Goal: Information Seeking & Learning: Check status

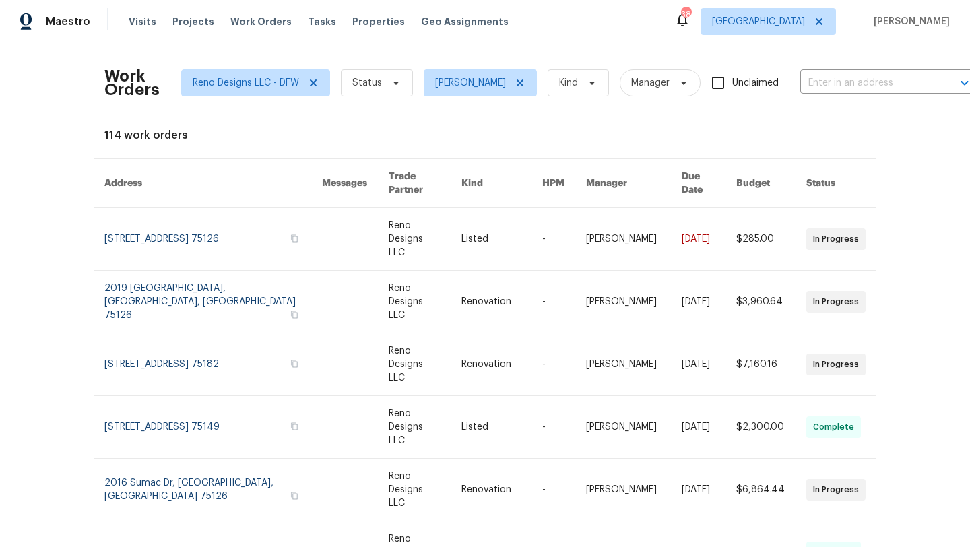
scroll to position [185, 0]
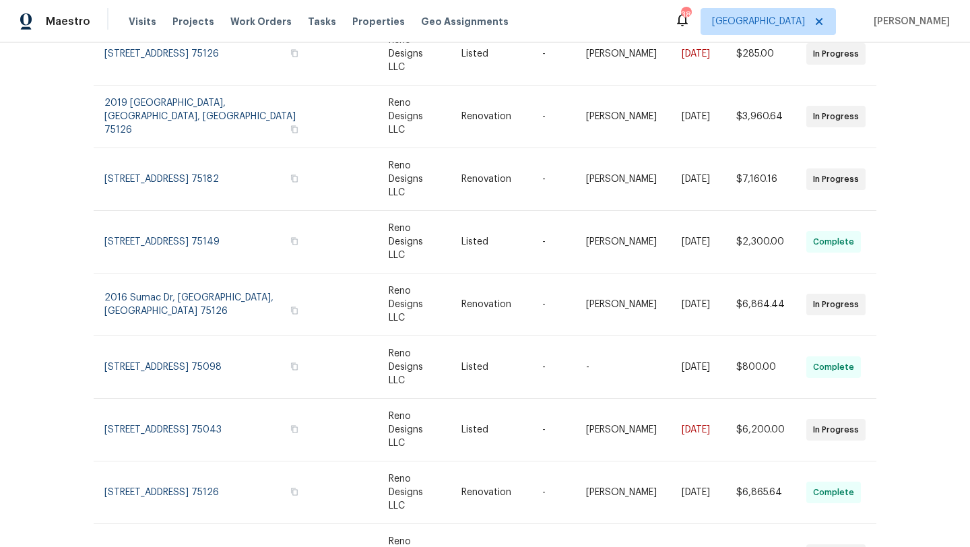
click at [40, 305] on div "Work Orders Reno Designs LLC - DFW Status Brad Limes Kind Manager Unclaimed ​ V…" at bounding box center [485, 294] width 970 height 504
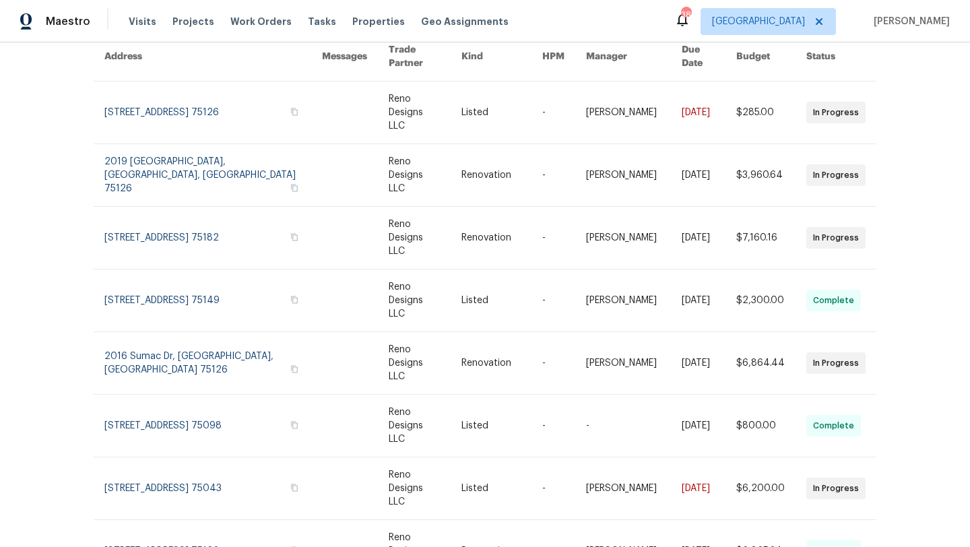
scroll to position [0, 0]
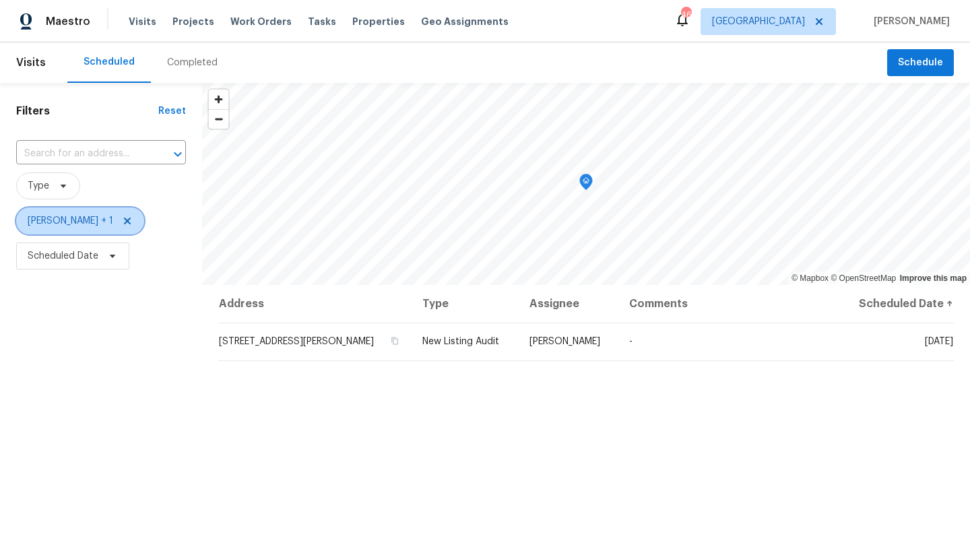
click at [86, 223] on span "Frederick Gilbert + 1" at bounding box center [71, 220] width 86 height 13
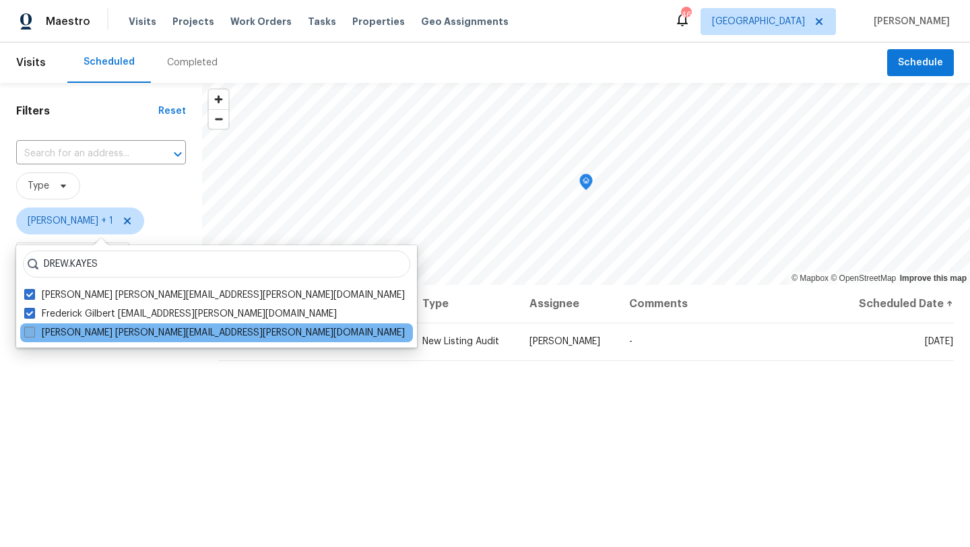
type input "DREW.KAYES"
click at [28, 329] on span at bounding box center [29, 332] width 11 height 11
click at [28, 329] on input "Andrew Kayes drew.kayes@opendoor.com" at bounding box center [28, 330] width 9 height 9
checkbox input "true"
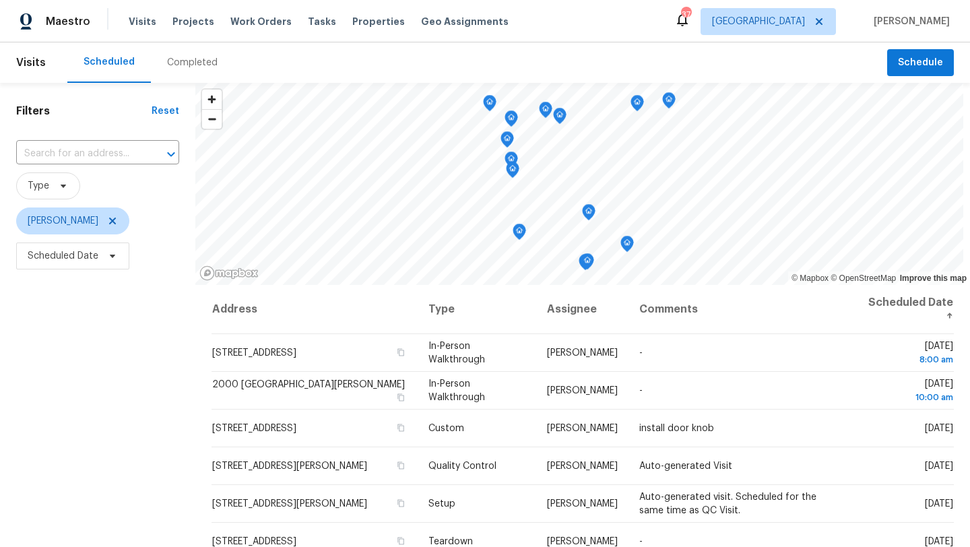
scroll to position [55, 0]
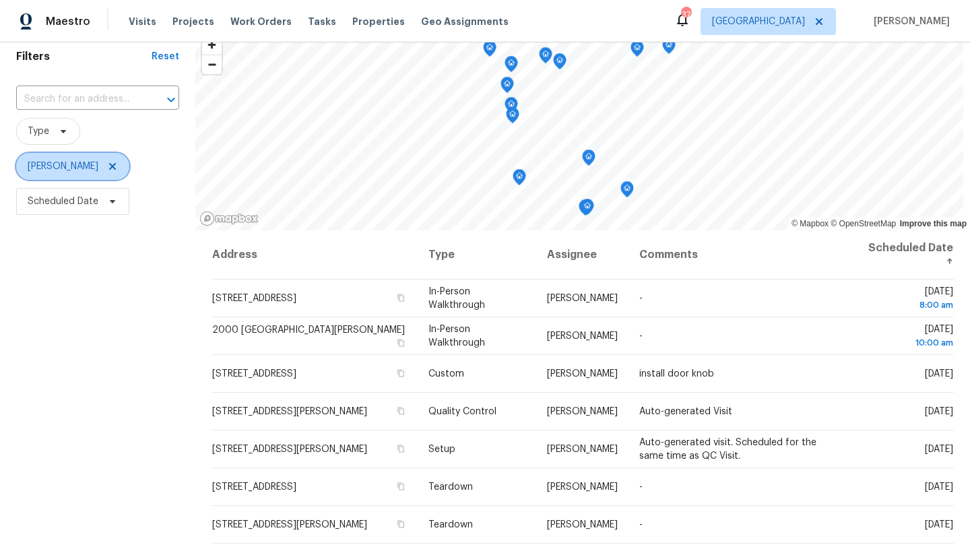
click at [107, 164] on icon at bounding box center [112, 166] width 11 height 11
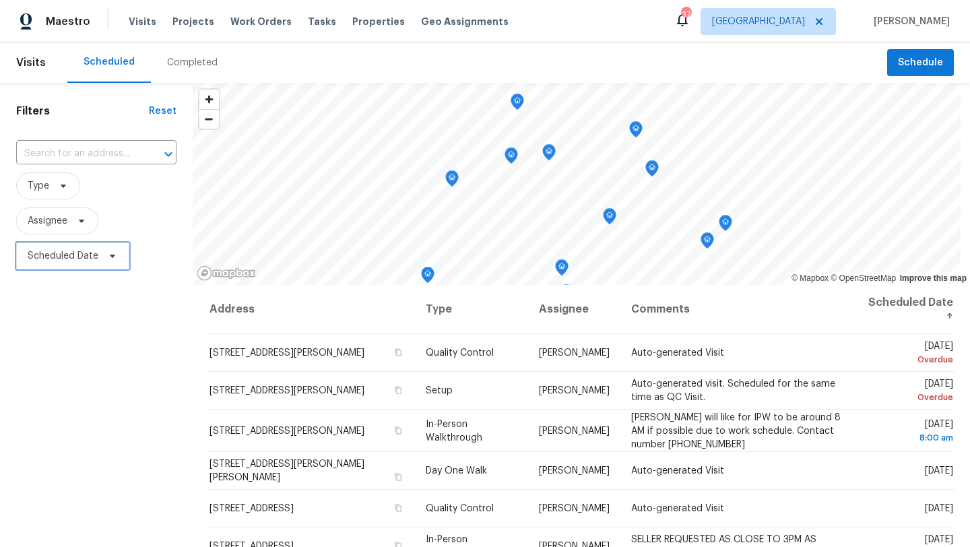
click at [103, 255] on span at bounding box center [110, 256] width 15 height 11
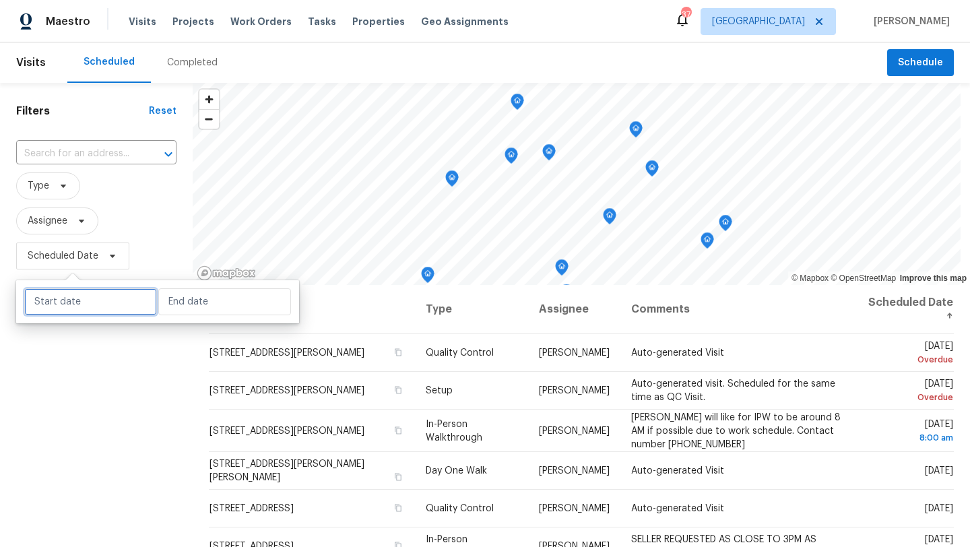
click at [88, 308] on input "text" at bounding box center [90, 301] width 133 height 27
select select "9"
select select "2025"
select select "10"
select select "2025"
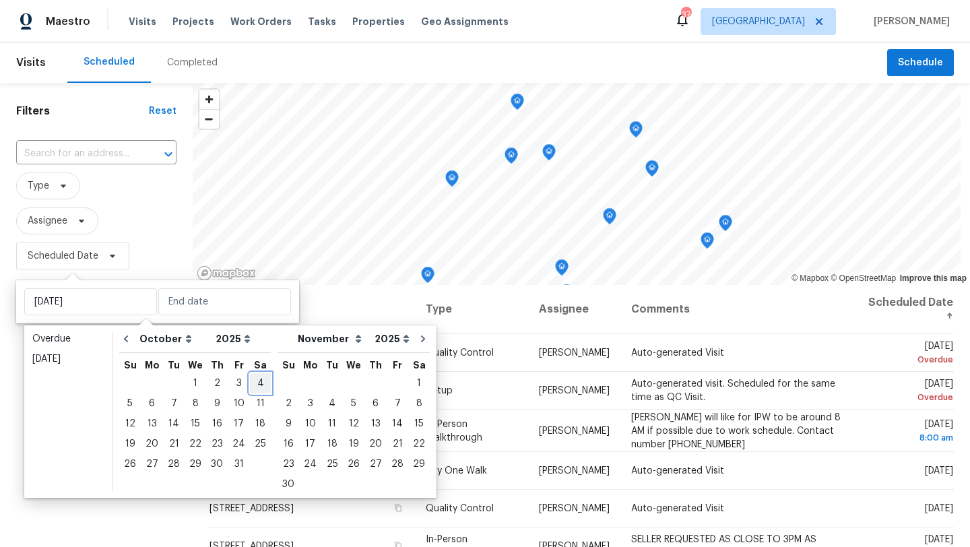
click at [257, 383] on div "4" at bounding box center [260, 383] width 21 height 19
type input "Sat, Oct 04"
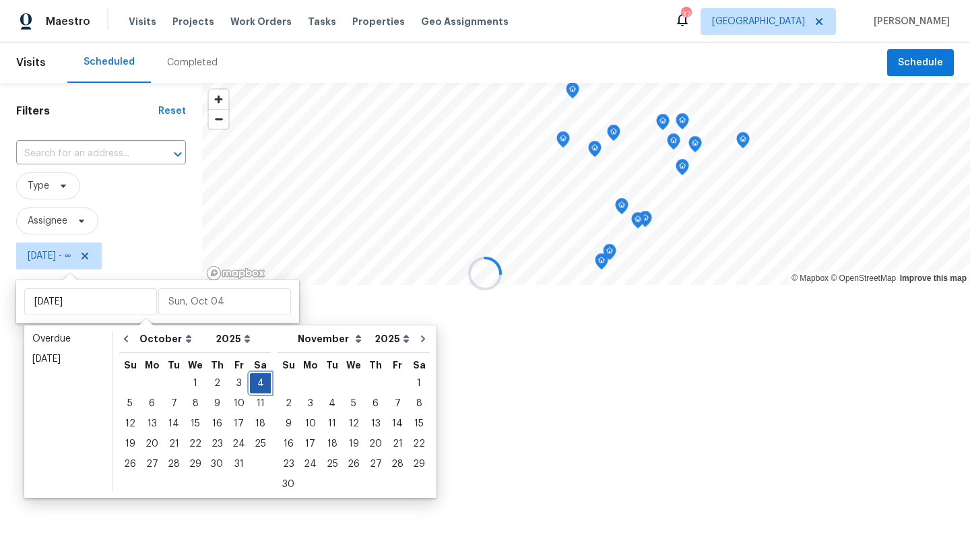
click at [257, 383] on div "4" at bounding box center [260, 383] width 21 height 19
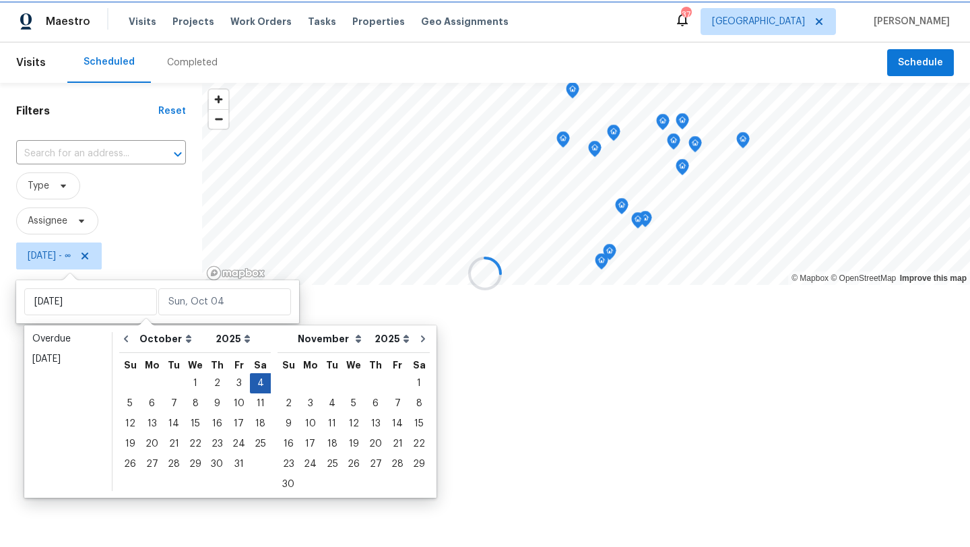
type input "Sat, Oct 04"
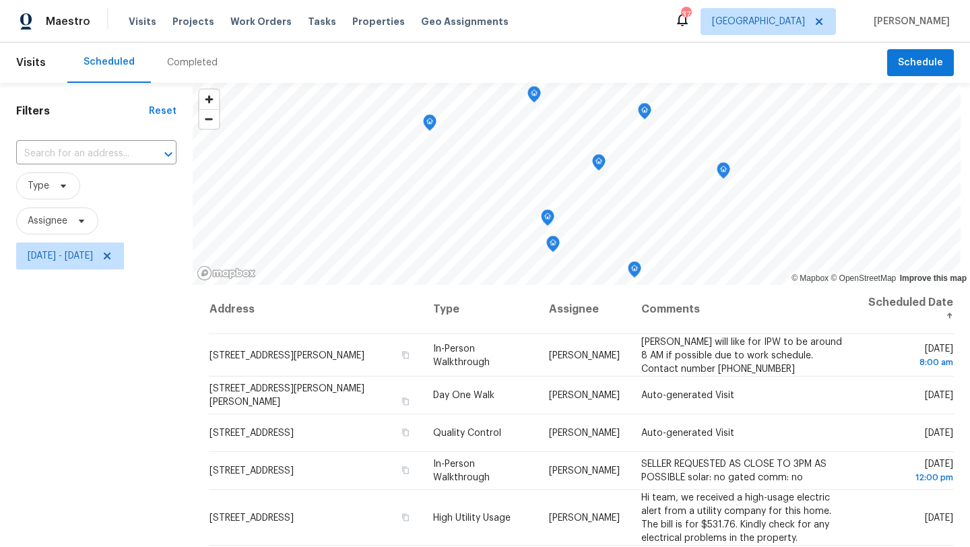
click at [157, 430] on div "Filters Reset ​ Type Assignee Sat, Oct 04 - Sat, Oct 04" at bounding box center [96, 403] width 193 height 640
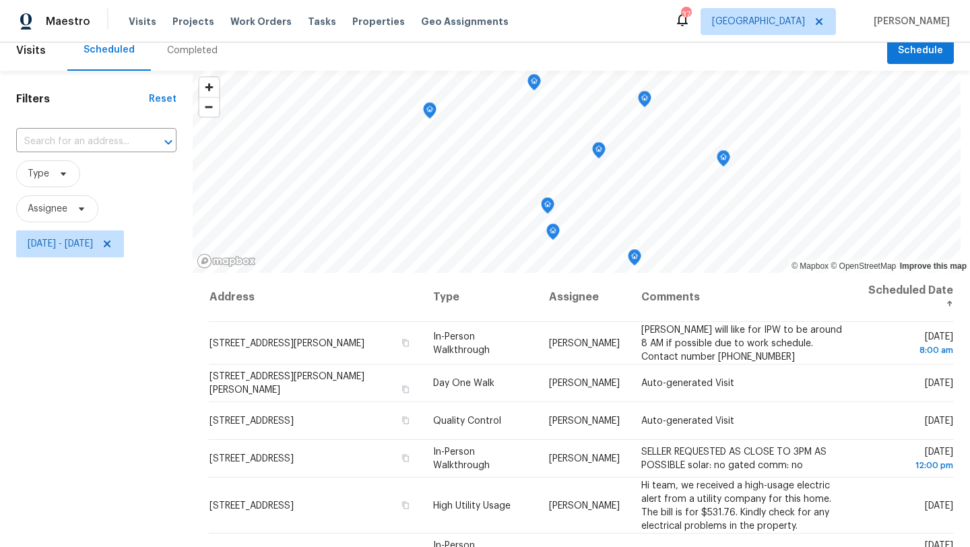
scroll to position [9, 0]
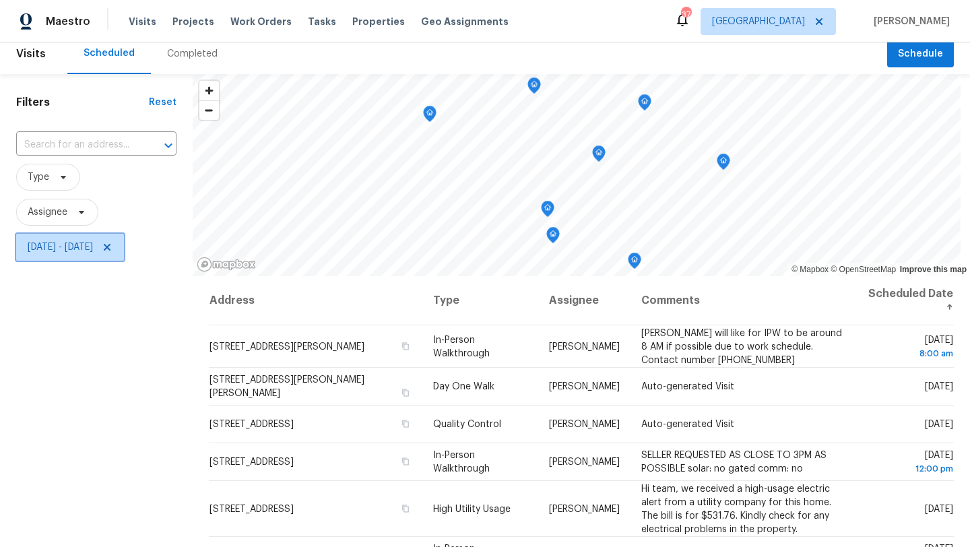
click at [112, 248] on icon at bounding box center [107, 247] width 11 height 11
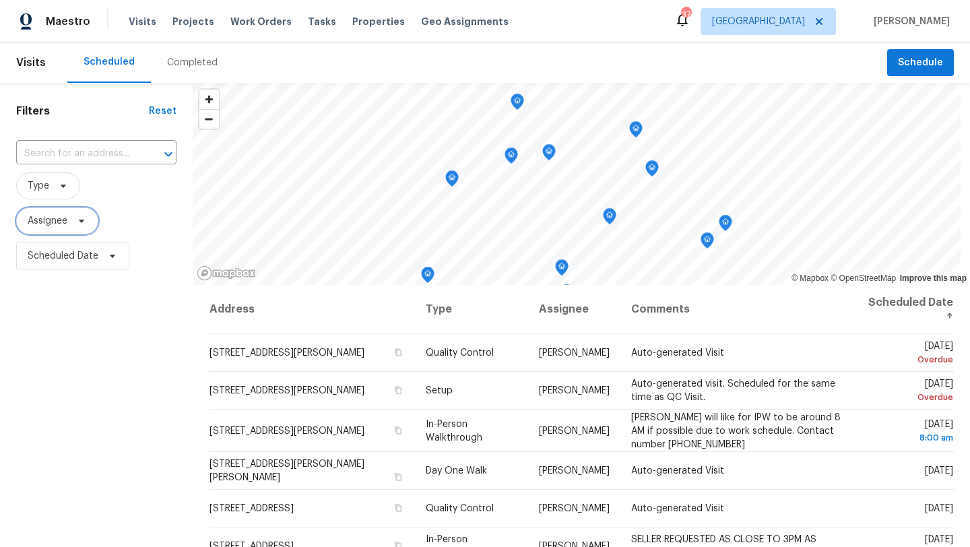
click at [71, 220] on span "Assignee" at bounding box center [57, 220] width 82 height 27
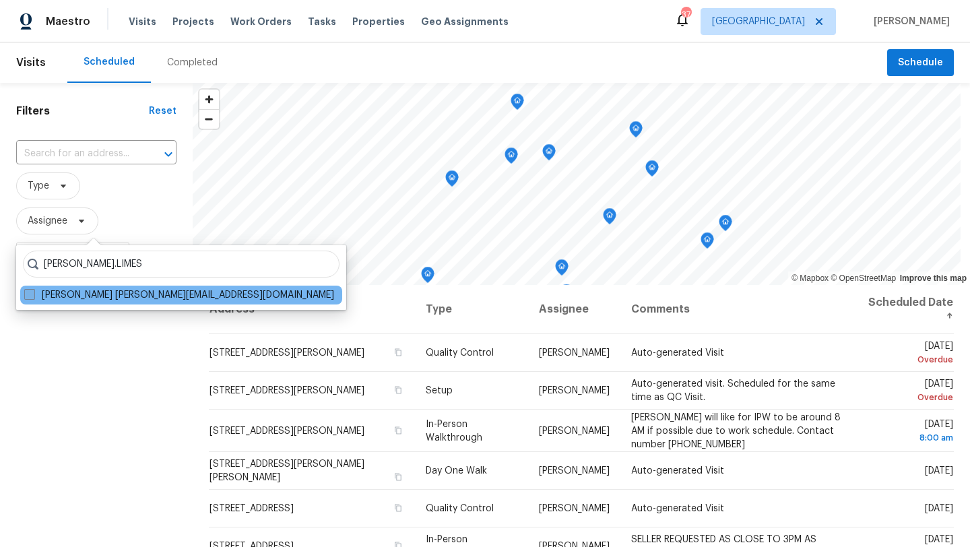
type input "BRAD.LIMES"
click at [30, 295] on span at bounding box center [29, 294] width 11 height 11
click at [30, 295] on input "Brad Limes brad.limes@opendoor.com" at bounding box center [28, 292] width 9 height 9
checkbox input "true"
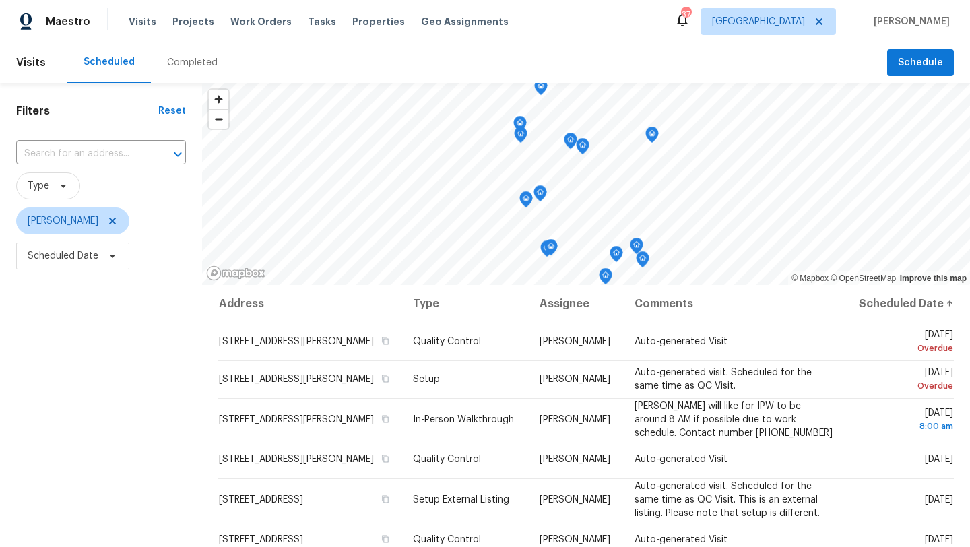
click at [179, 62] on div "Completed" at bounding box center [192, 62] width 51 height 13
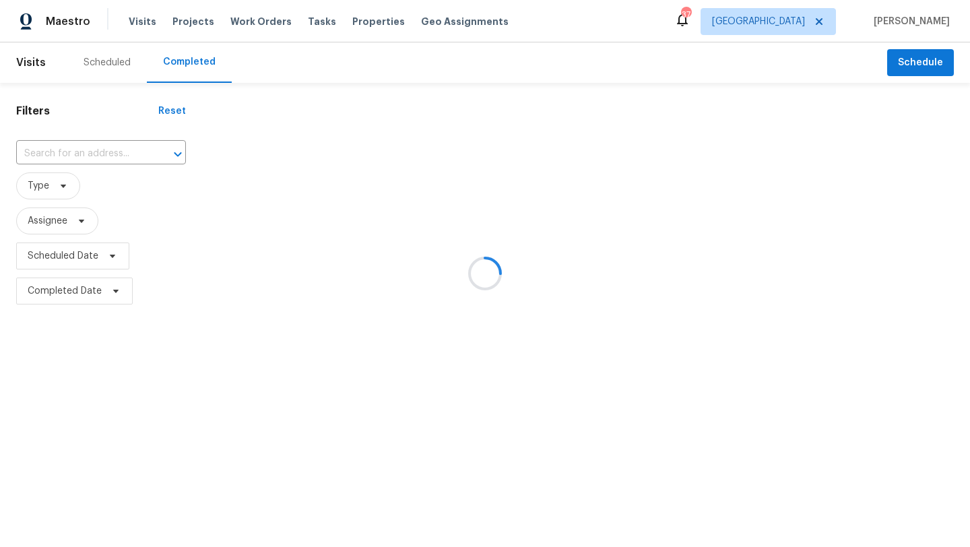
click at [59, 191] on div at bounding box center [485, 273] width 970 height 547
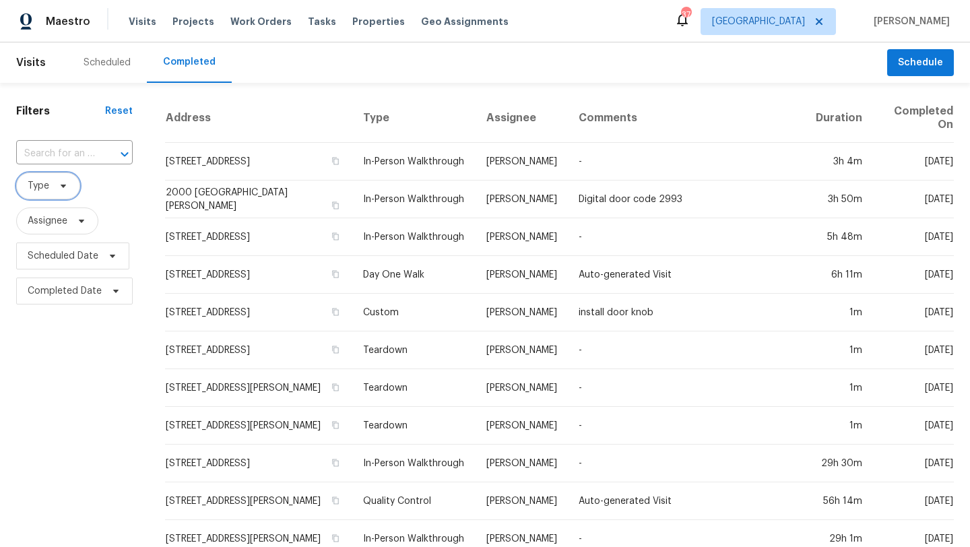
click at [58, 187] on icon at bounding box center [63, 185] width 11 height 11
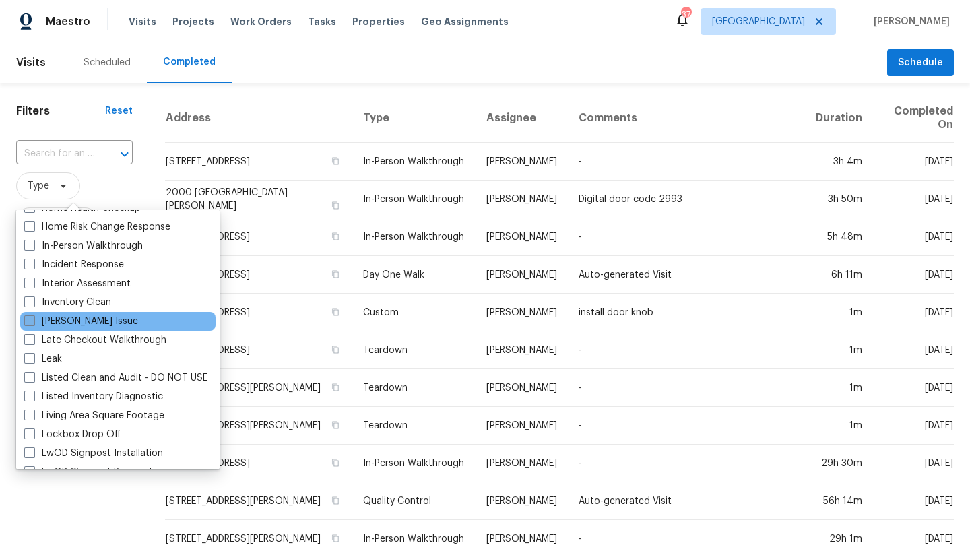
scroll to position [503, 0]
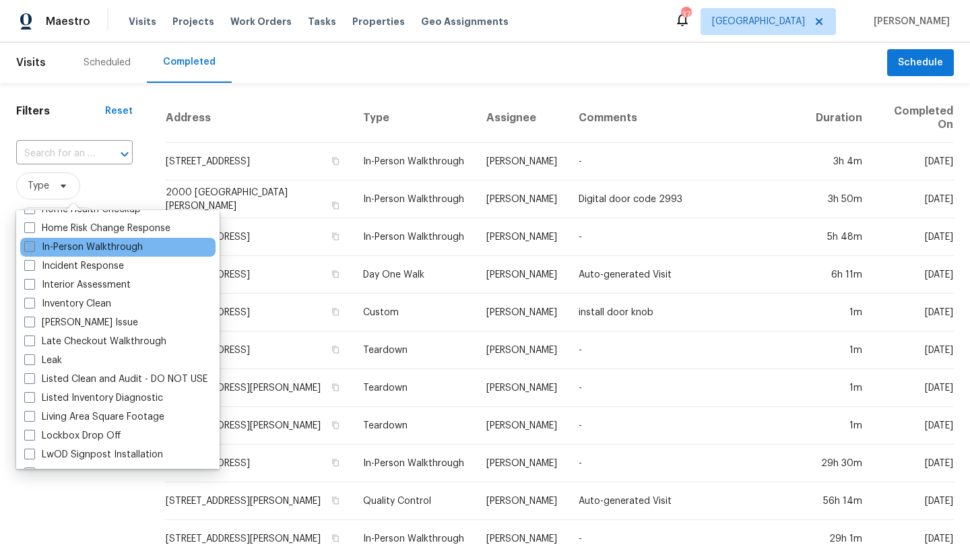
click at [95, 247] on label "In-Person Walkthrough" at bounding box center [83, 246] width 119 height 13
click at [33, 247] on input "In-Person Walkthrough" at bounding box center [28, 244] width 9 height 9
checkbox input "true"
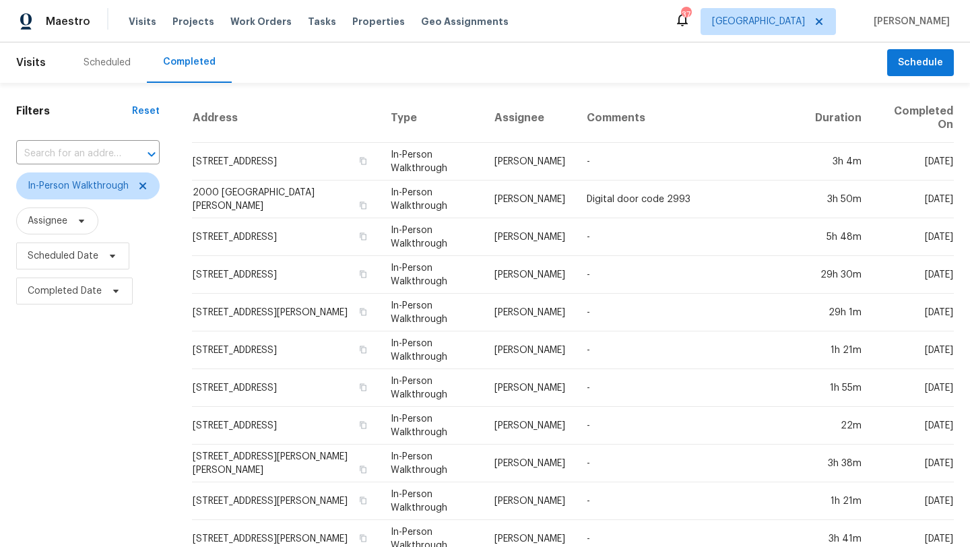
click at [164, 172] on div "Filters Reset ​ In-Person Walkthrough Assignee Scheduled Date Completed Date" at bounding box center [88, 510] width 176 height 855
click at [108, 288] on span at bounding box center [113, 291] width 15 height 11
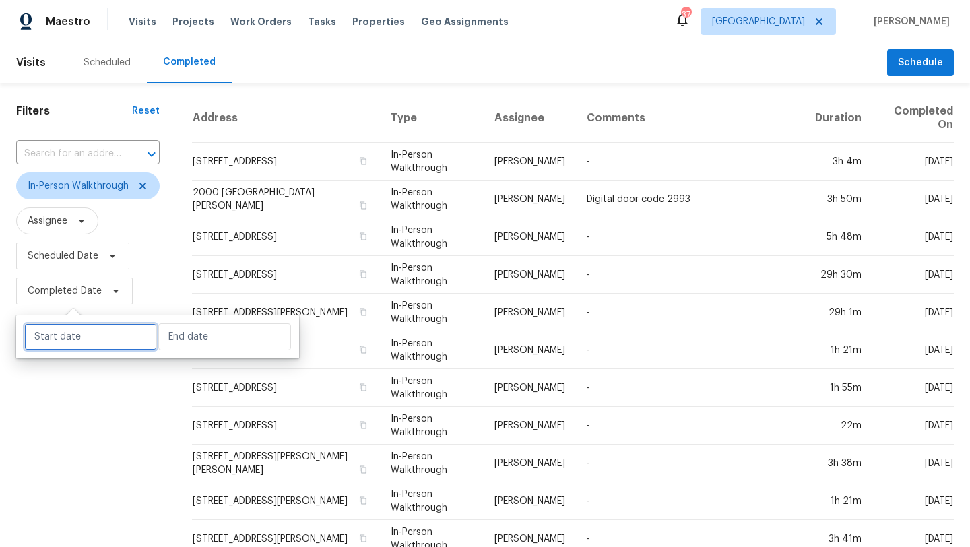
select select "9"
select select "2025"
select select "10"
select select "2025"
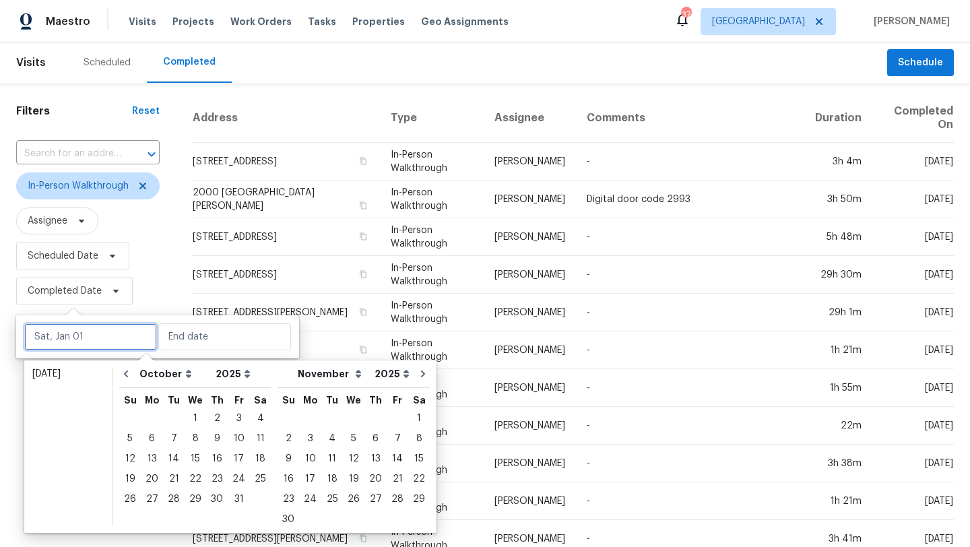
click at [113, 326] on input "text" at bounding box center [90, 336] width 133 height 27
click at [233, 418] on div "3" at bounding box center [239, 418] width 22 height 19
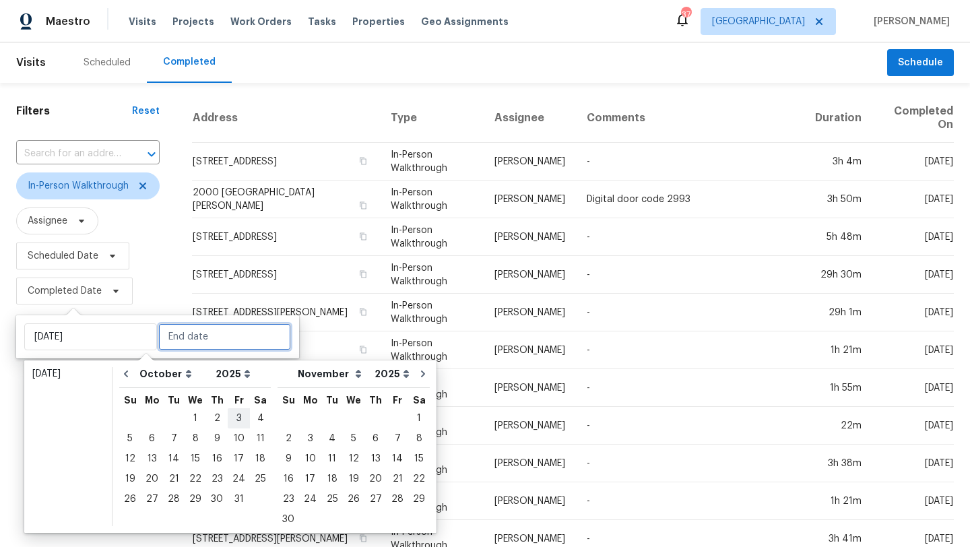
type input "Fri, Oct 03"
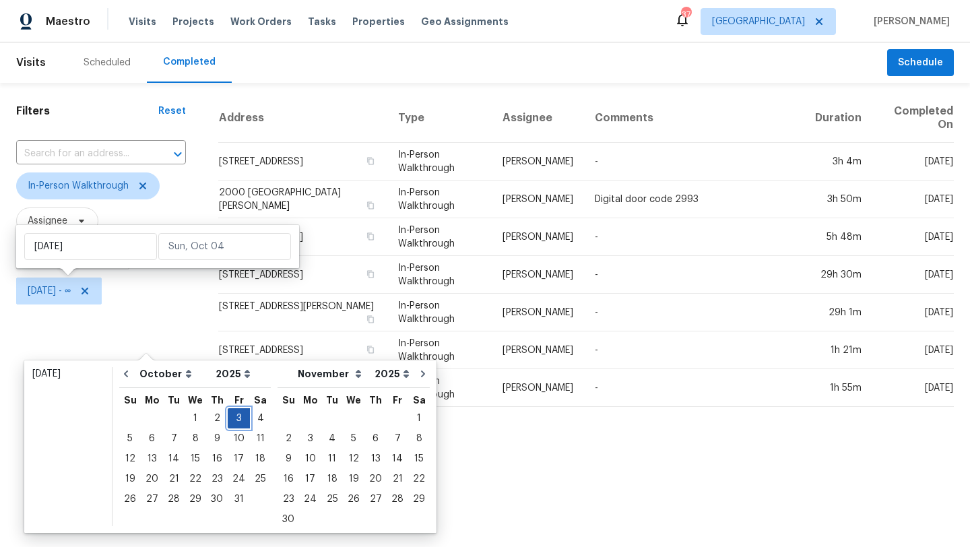
click at [233, 418] on div "3" at bounding box center [239, 418] width 22 height 19
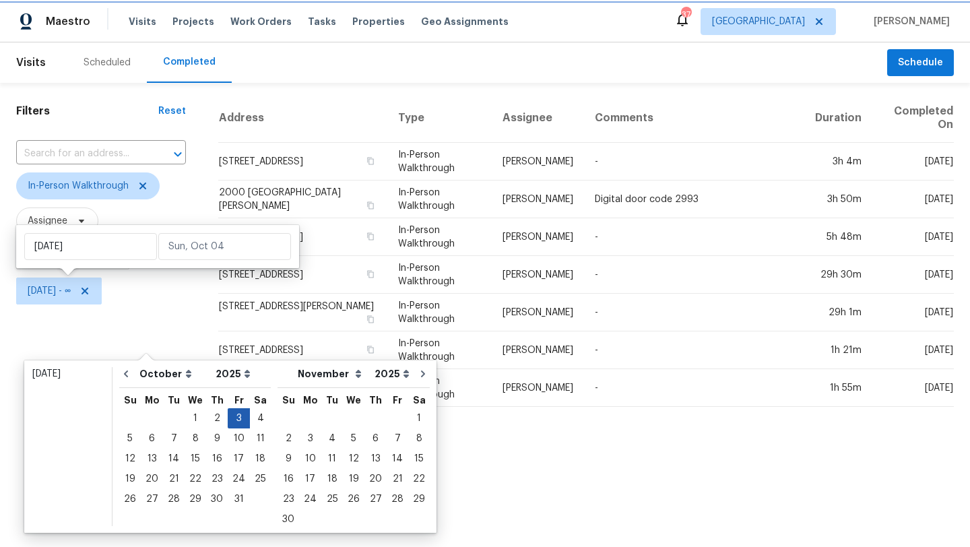
type input "Fri, Oct 03"
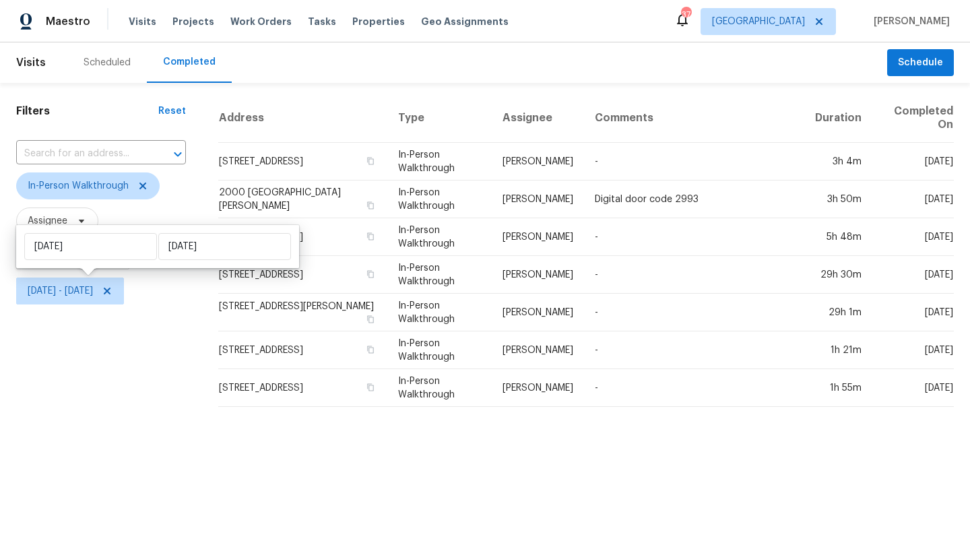
click at [164, 418] on html "Maestro Visits Projects Work Orders Tasks Properties Geo Assignments 37 Dallas …" at bounding box center [485, 209] width 970 height 418
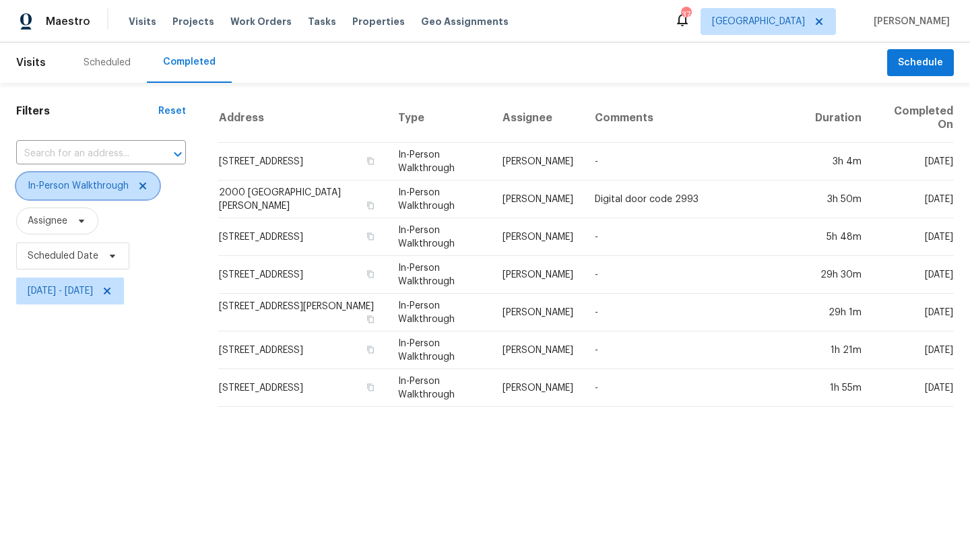
click at [144, 188] on icon at bounding box center [142, 185] width 11 height 11
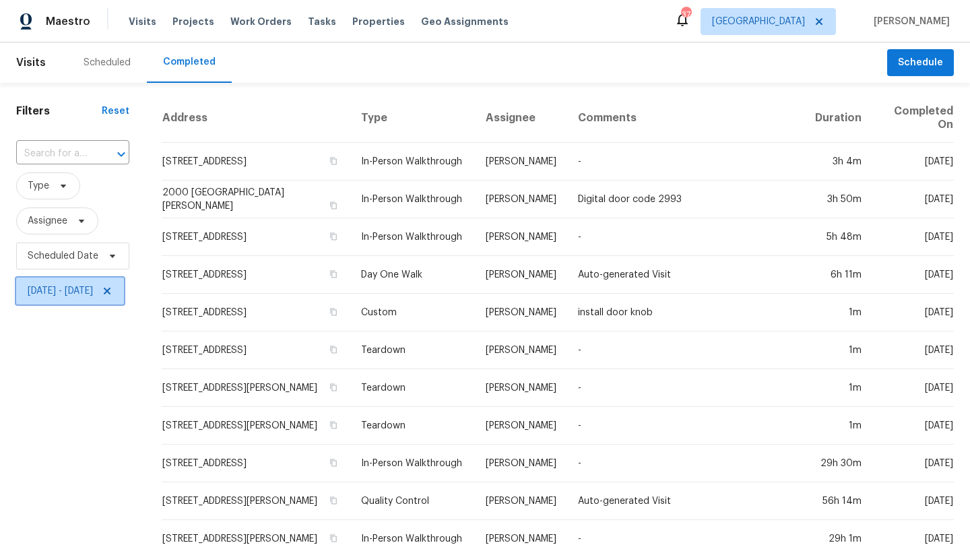
click at [124, 284] on span "Fri, Oct 03 - Fri, Oct 03" at bounding box center [70, 290] width 108 height 27
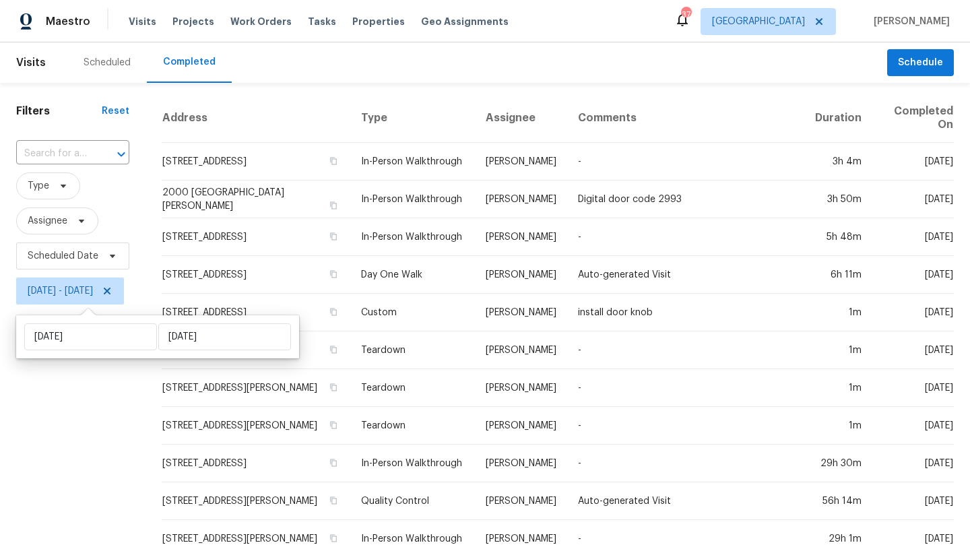
click at [126, 65] on div "Scheduled" at bounding box center [107, 62] width 47 height 13
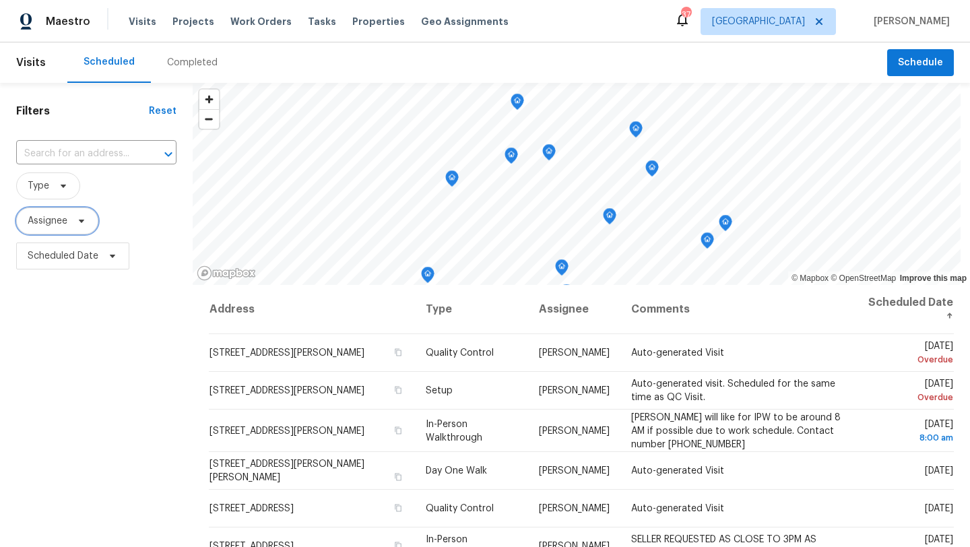
click at [85, 222] on icon at bounding box center [81, 221] width 11 height 11
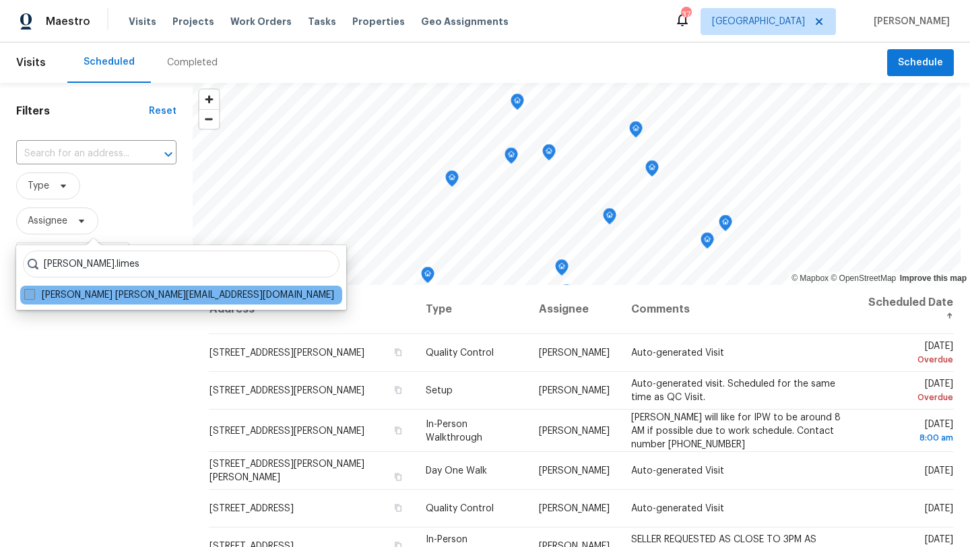
type input "brad.limes"
click at [111, 298] on label "Brad Limes brad.limes@opendoor.com" at bounding box center [179, 294] width 310 height 13
click at [33, 297] on input "Brad Limes brad.limes@opendoor.com" at bounding box center [28, 292] width 9 height 9
checkbox input "true"
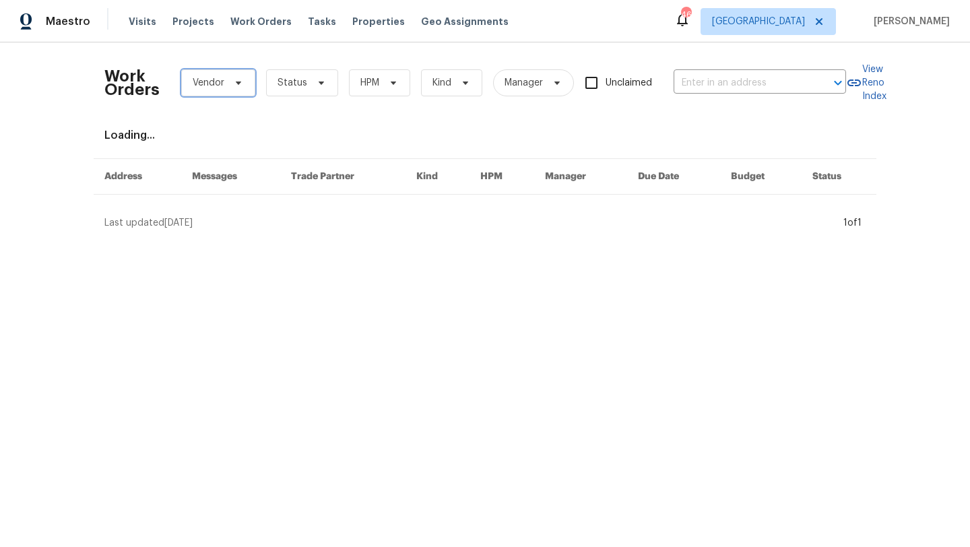
click at [247, 84] on span "Vendor" at bounding box center [218, 82] width 74 height 27
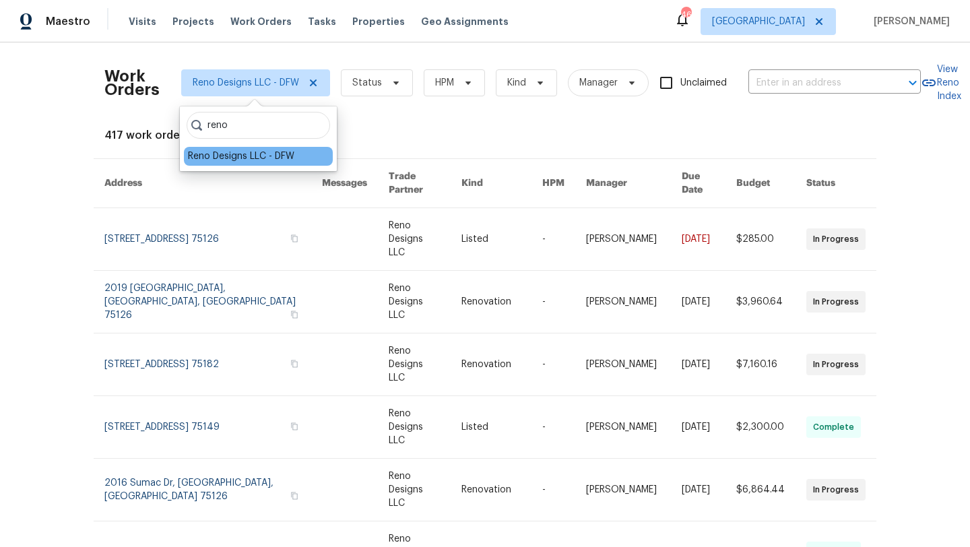
type input "reno"
click at [224, 150] on div "Reno Designs LLC - DFW" at bounding box center [241, 156] width 106 height 13
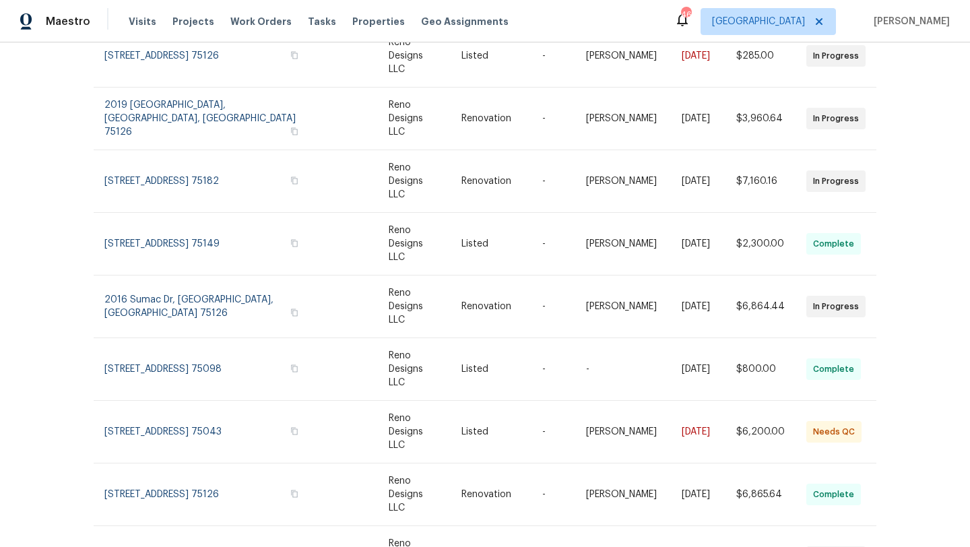
scroll to position [185, 0]
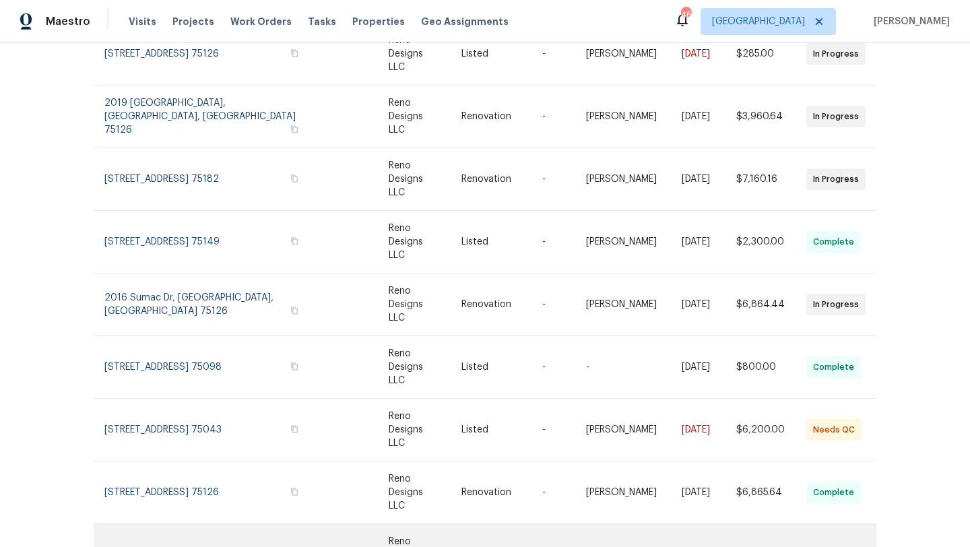
click at [134, 524] on link at bounding box center [213, 555] width 218 height 62
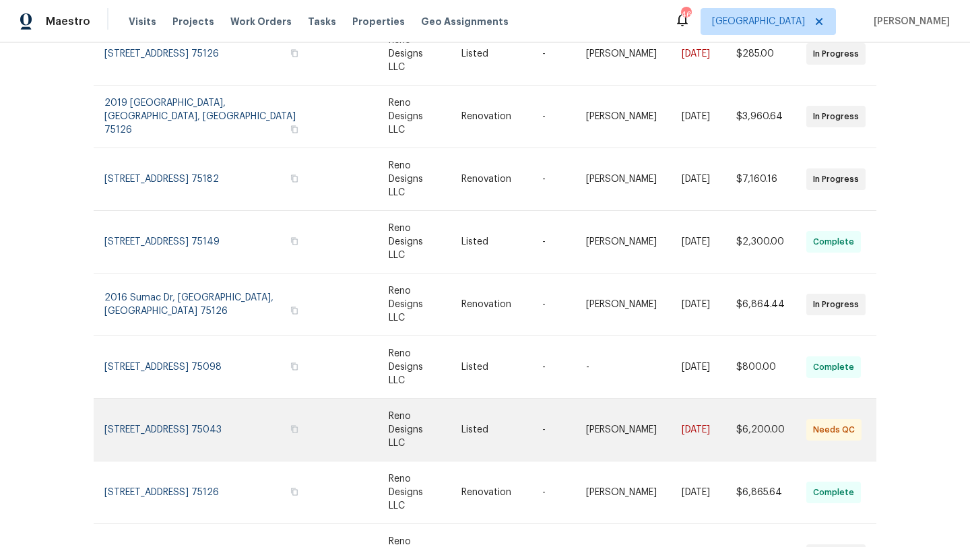
click at [244, 399] on link at bounding box center [213, 430] width 218 height 62
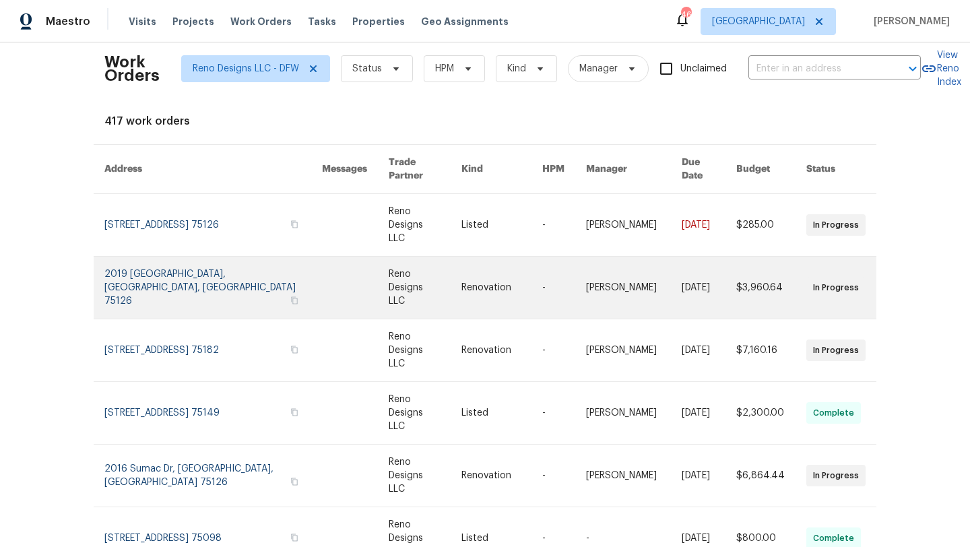
scroll to position [0, 0]
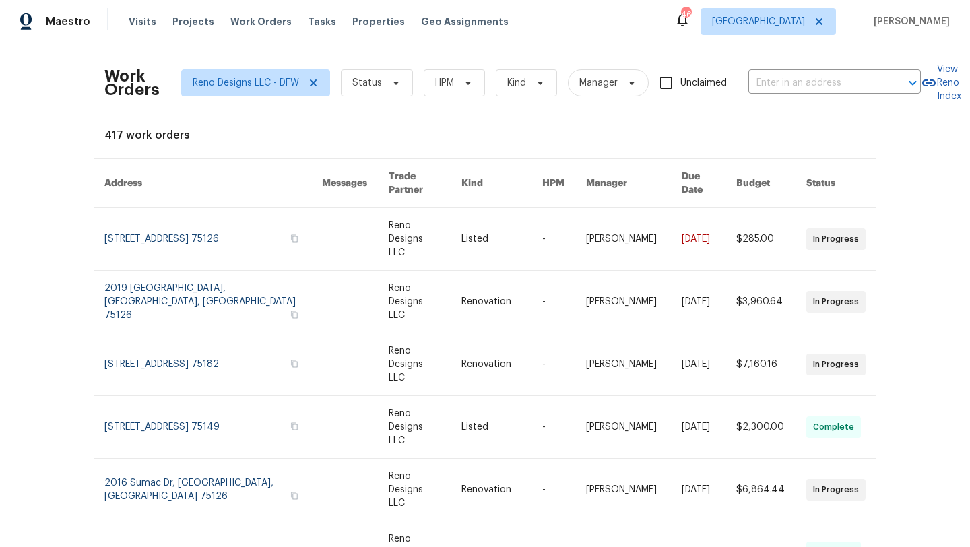
click at [375, 11] on div "Visits Projects Work Orders Tasks Properties Geo Assignments" at bounding box center [327, 21] width 396 height 27
click at [370, 19] on span "Properties" at bounding box center [378, 21] width 53 height 13
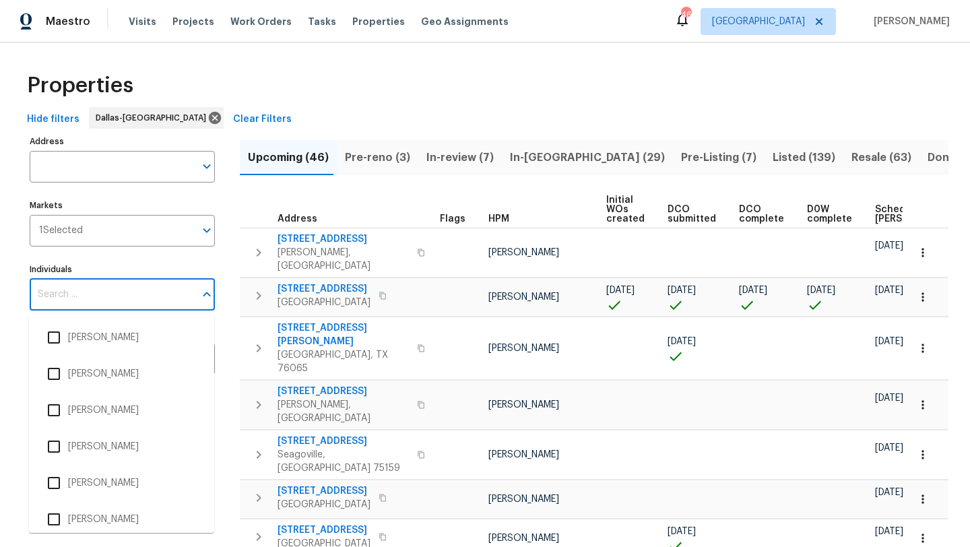
click at [117, 297] on input "Individuals" at bounding box center [112, 295] width 165 height 32
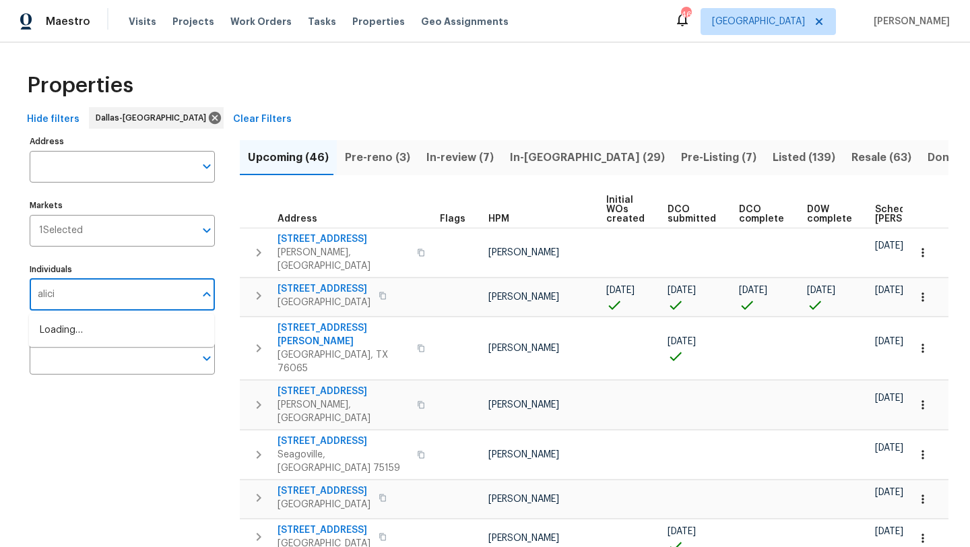
type input "alicia"
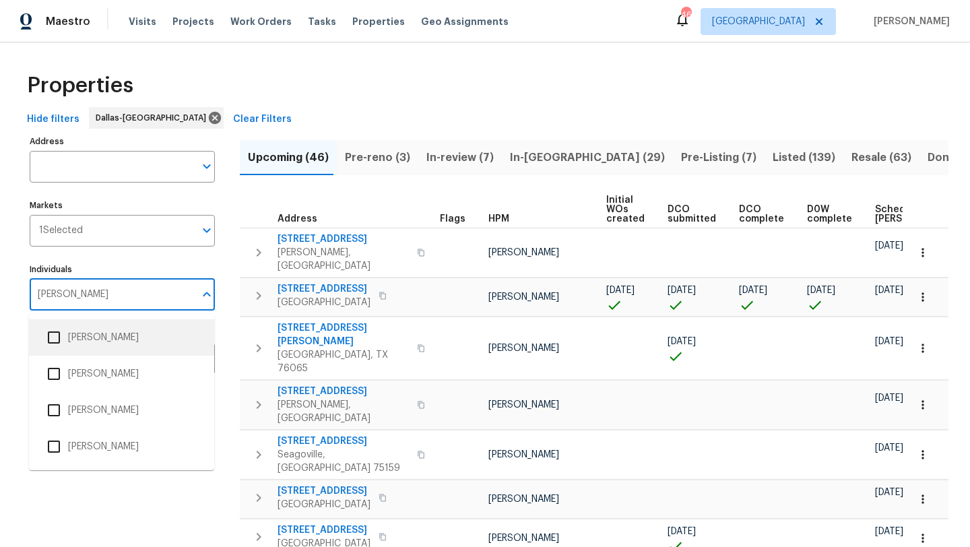
click at [119, 340] on li "[PERSON_NAME]" at bounding box center [122, 337] width 164 height 28
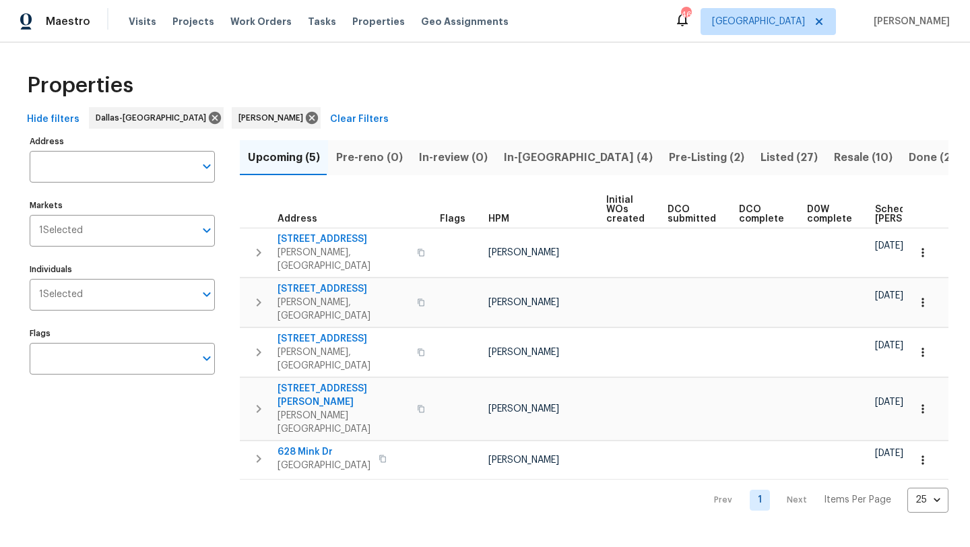
click at [529, 151] on span "In-reno (4)" at bounding box center [578, 157] width 149 height 19
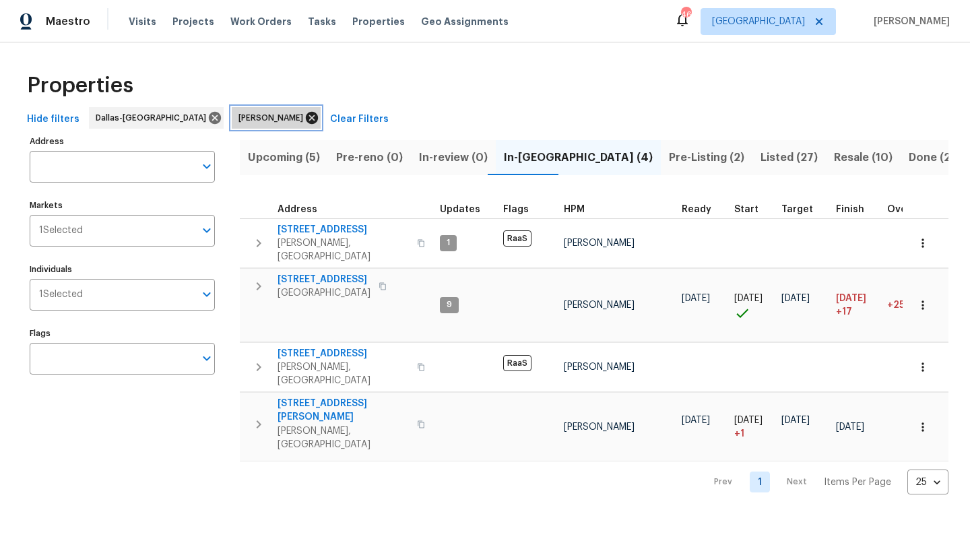
click at [304, 117] on icon at bounding box center [311, 117] width 15 height 15
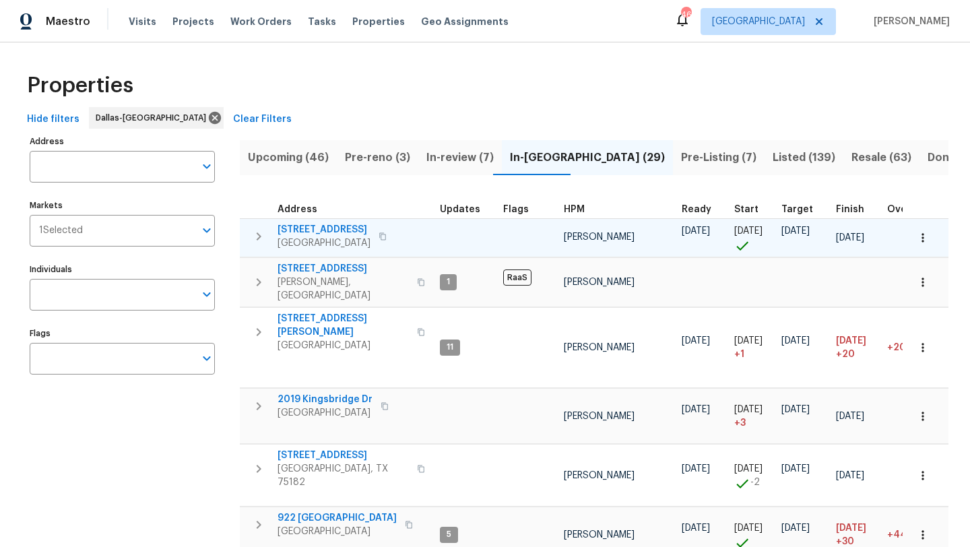
click at [325, 226] on span "7108 Brekenridge Dr" at bounding box center [323, 229] width 93 height 13
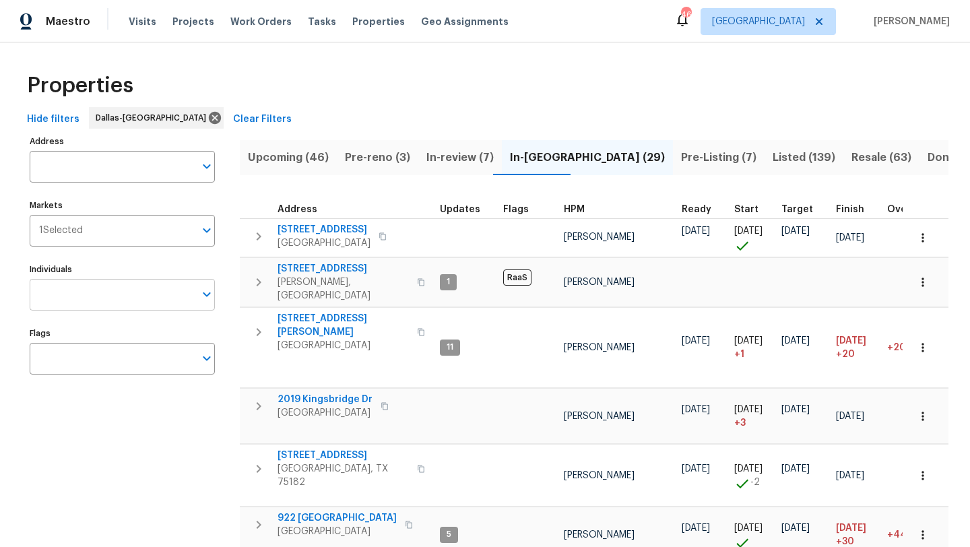
click at [108, 294] on input "Individuals" at bounding box center [112, 295] width 165 height 32
type input "brad"
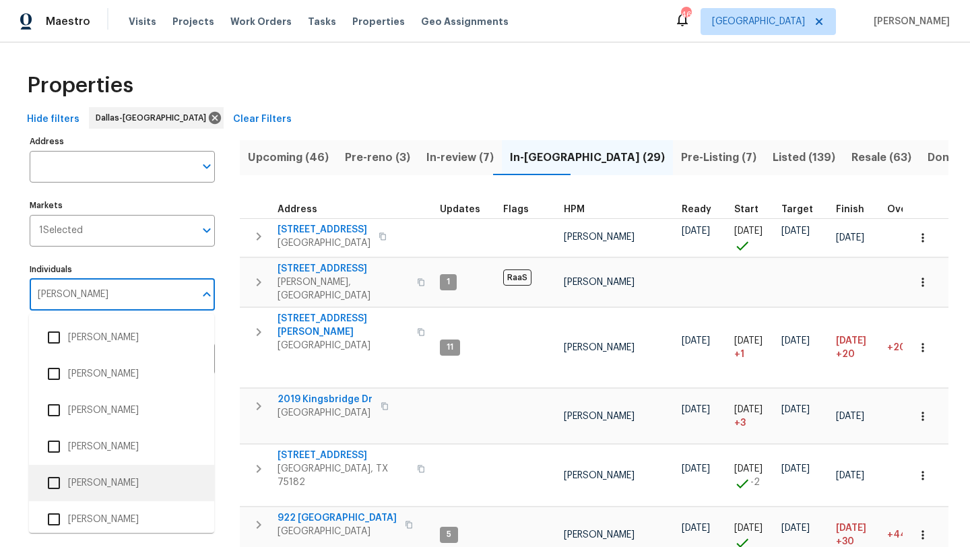
click at [112, 480] on li "[PERSON_NAME]" at bounding box center [122, 483] width 164 height 28
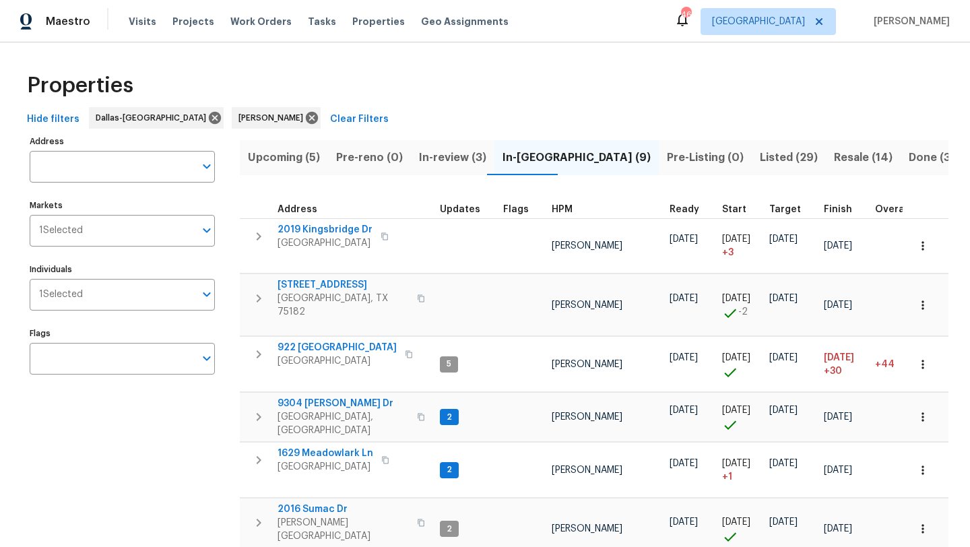
click at [834, 161] on span "Resale (14)" at bounding box center [863, 157] width 59 height 19
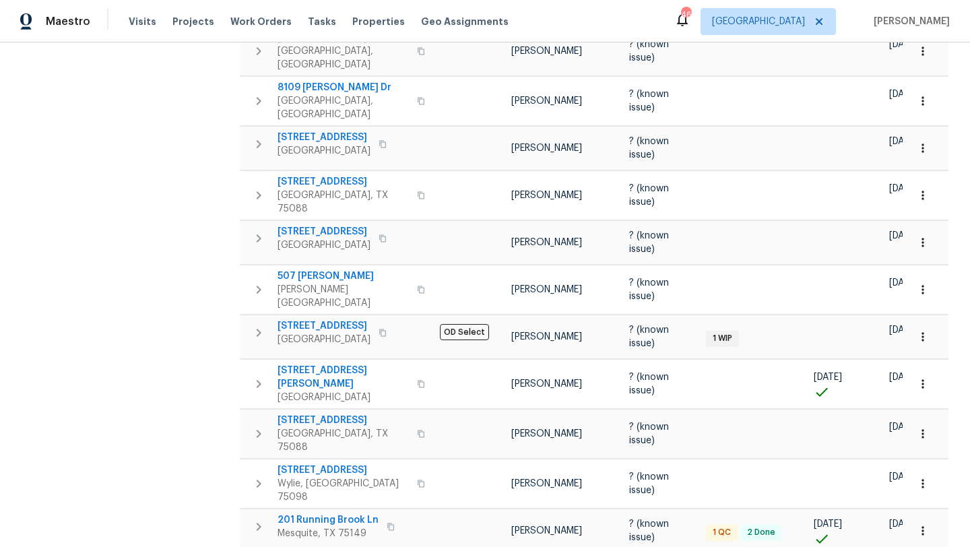
scroll to position [366, 0]
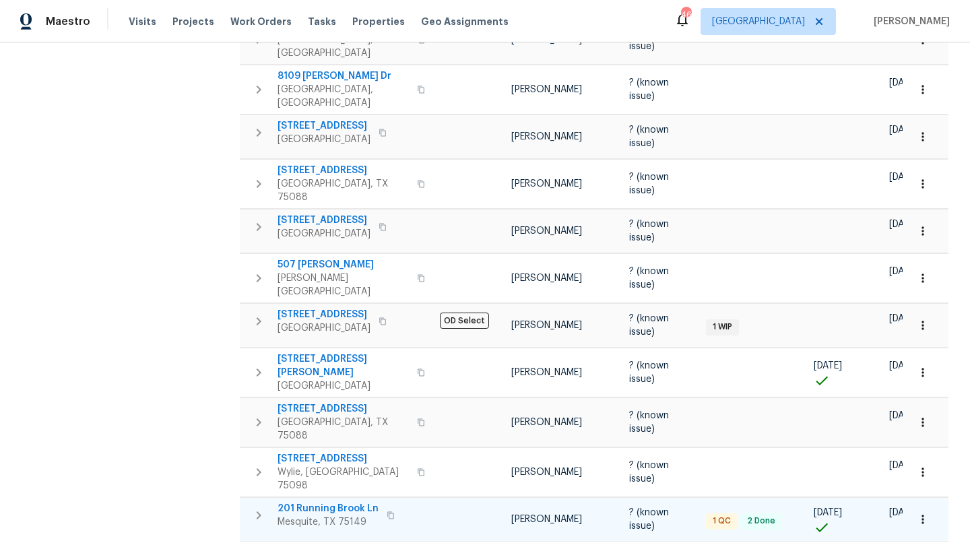
click at [924, 513] on icon "button" at bounding box center [922, 519] width 13 height 13
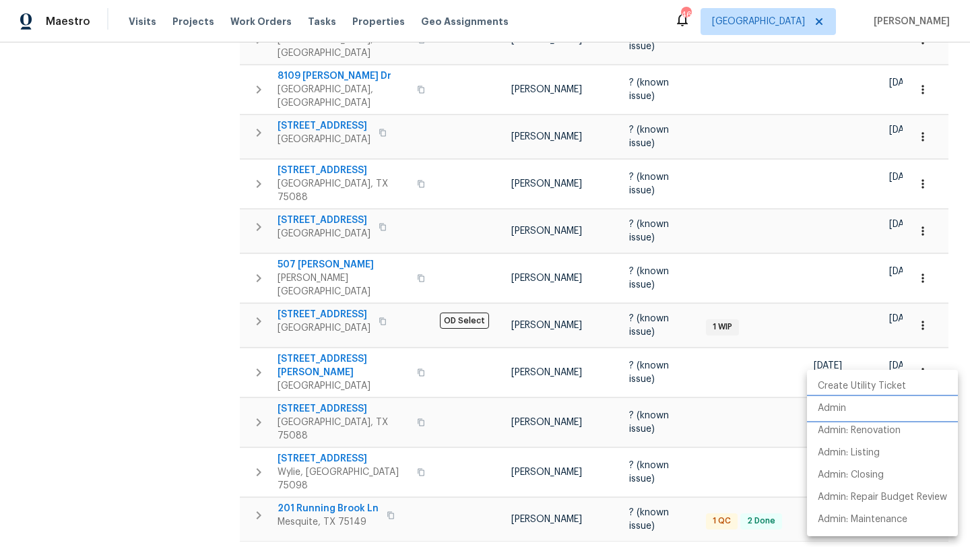
click at [884, 407] on li "Admin" at bounding box center [882, 408] width 151 height 22
click at [189, 218] on div at bounding box center [485, 273] width 970 height 547
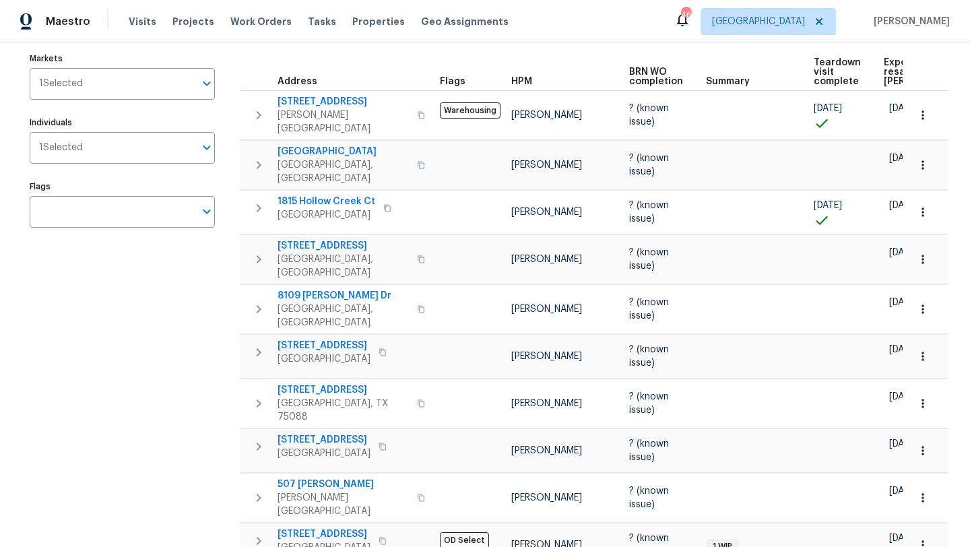
scroll to position [0, 0]
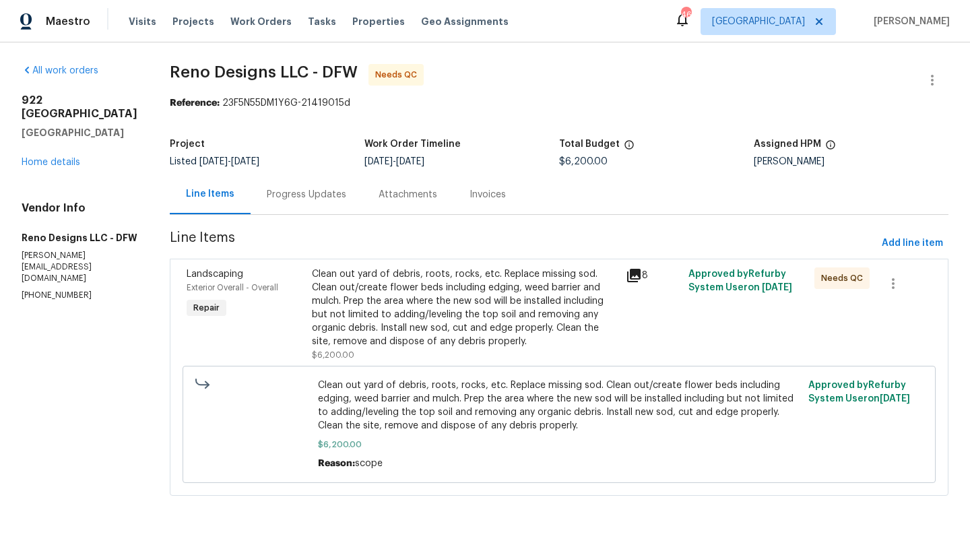
click at [381, 292] on div "Clean out yard of debris, roots, rocks, etc. Replace missing sod. Clean out/cre…" at bounding box center [465, 307] width 306 height 81
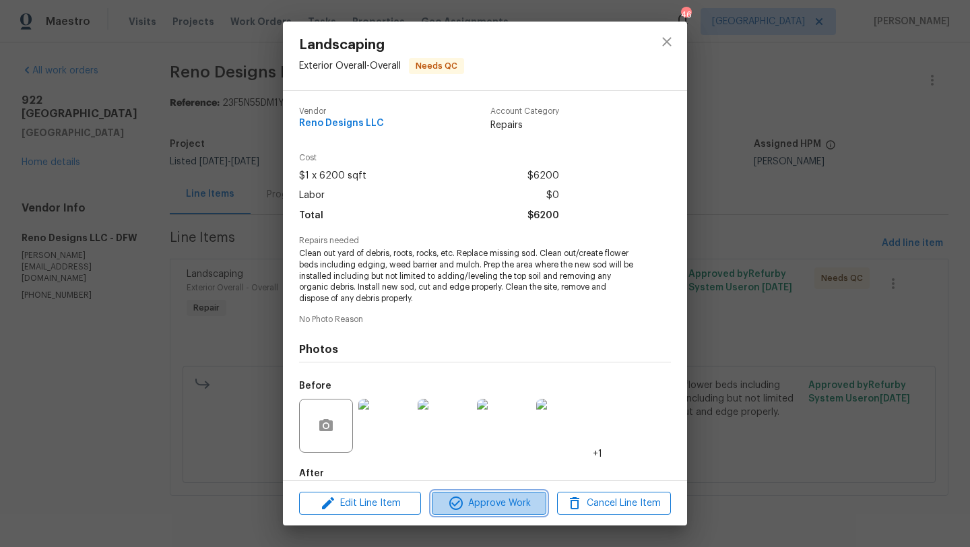
click at [478, 502] on span "Approve Work" at bounding box center [489, 503] width 106 height 17
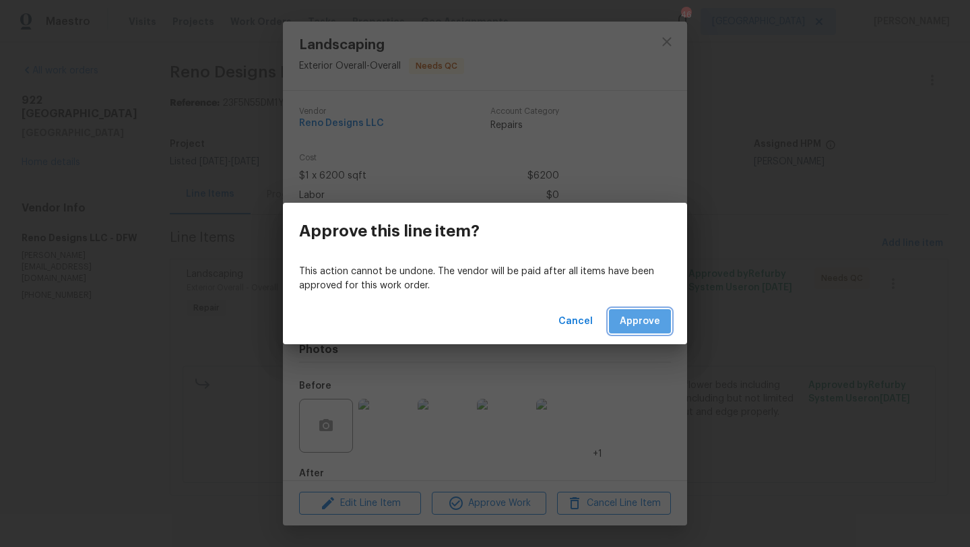
click at [630, 325] on span "Approve" at bounding box center [640, 321] width 40 height 17
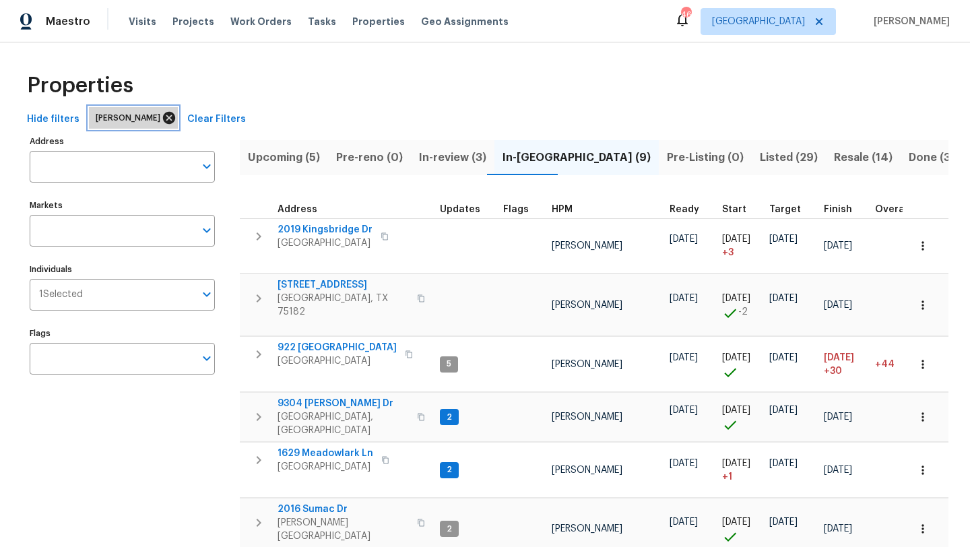
click at [163, 116] on icon at bounding box center [169, 118] width 12 height 12
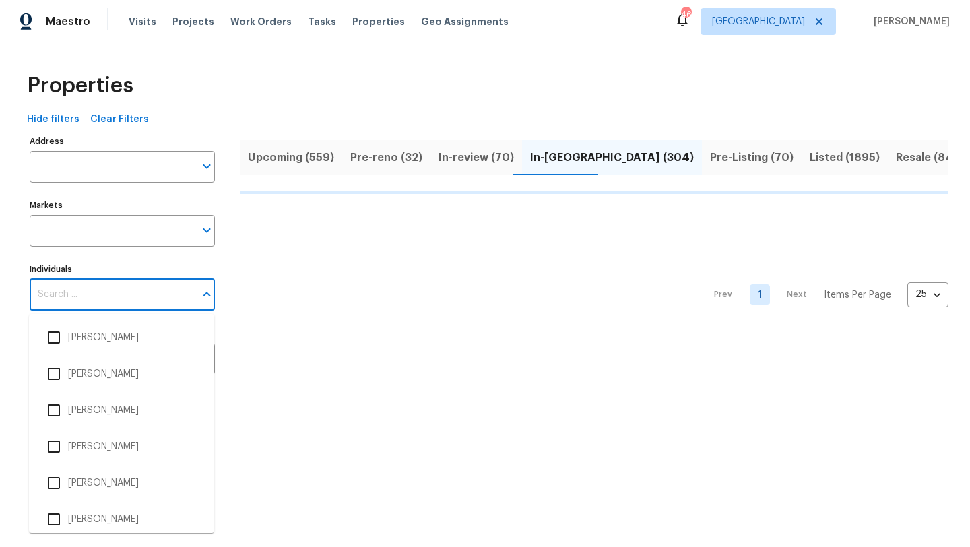
click at [121, 289] on input "Individuals" at bounding box center [112, 295] width 165 height 32
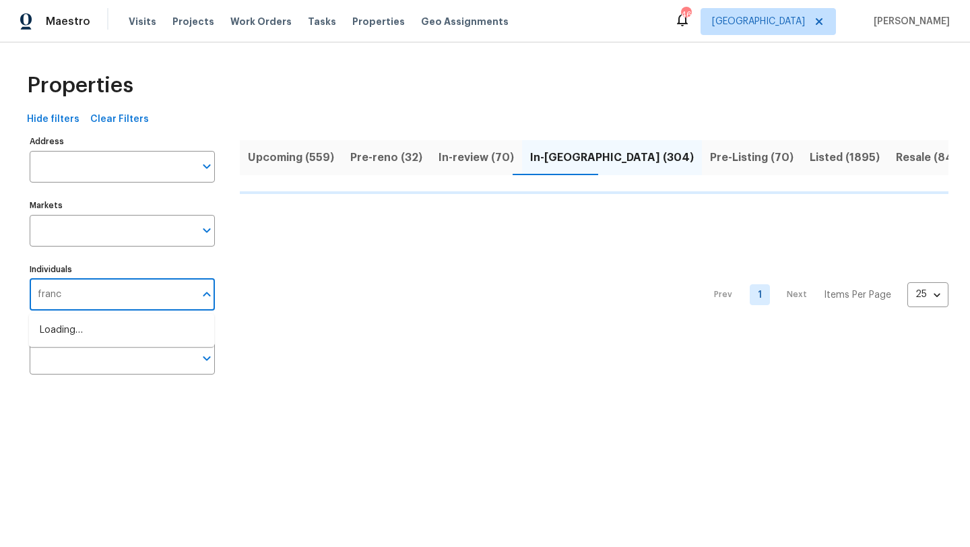
type input "franci"
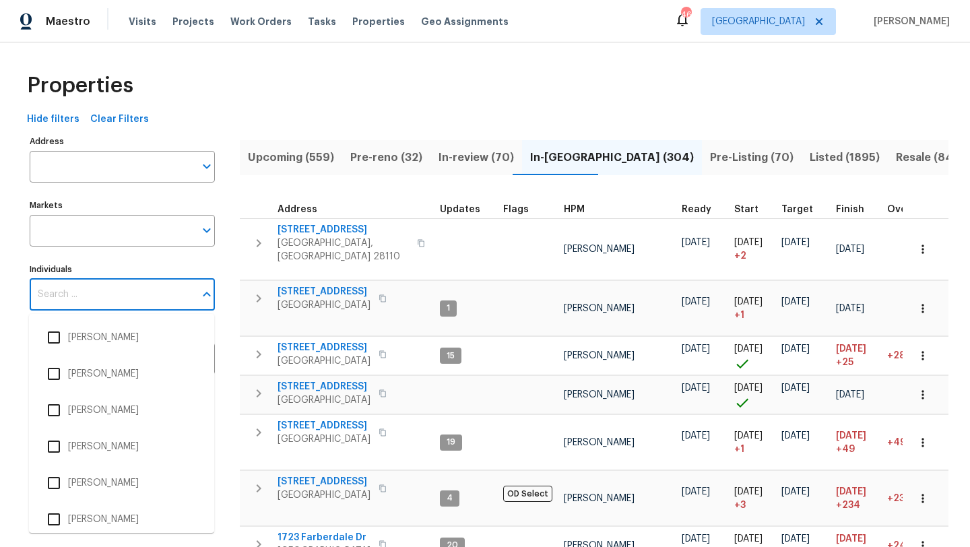
click at [109, 297] on input "Individuals" at bounding box center [112, 295] width 165 height 32
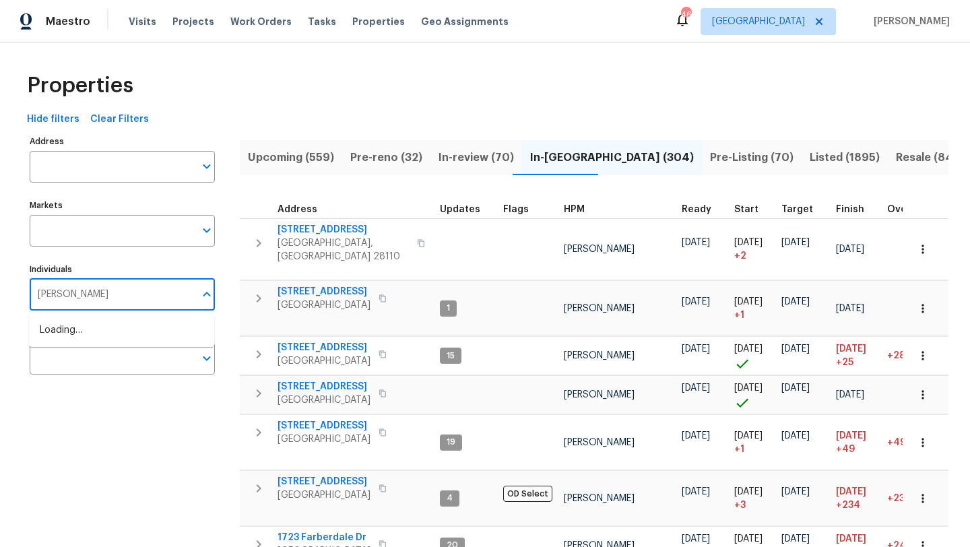
type input "francisco"
click at [112, 332] on li "Francisco Balcazar Serrato" at bounding box center [122, 337] width 164 height 28
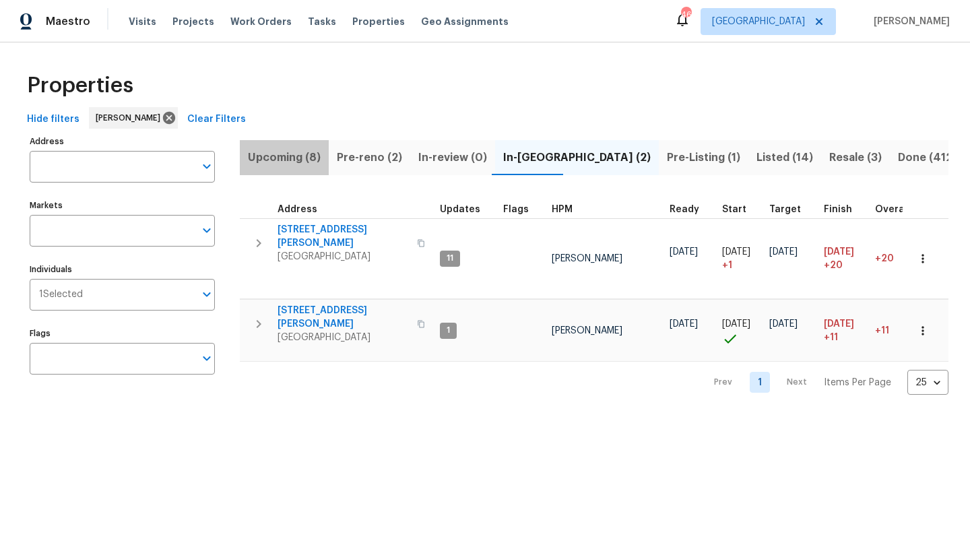
click at [300, 151] on span "Upcoming (8)" at bounding box center [284, 157] width 73 height 19
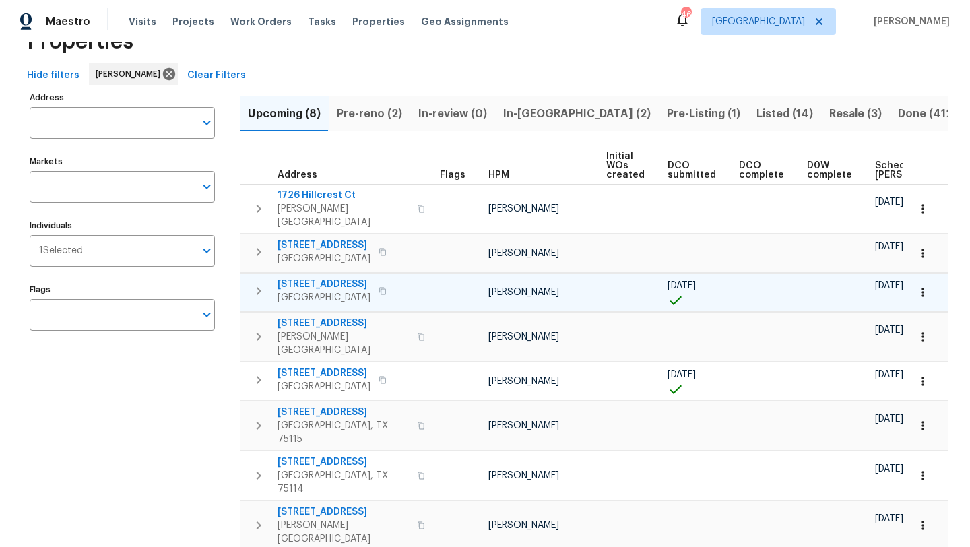
scroll to position [47, 0]
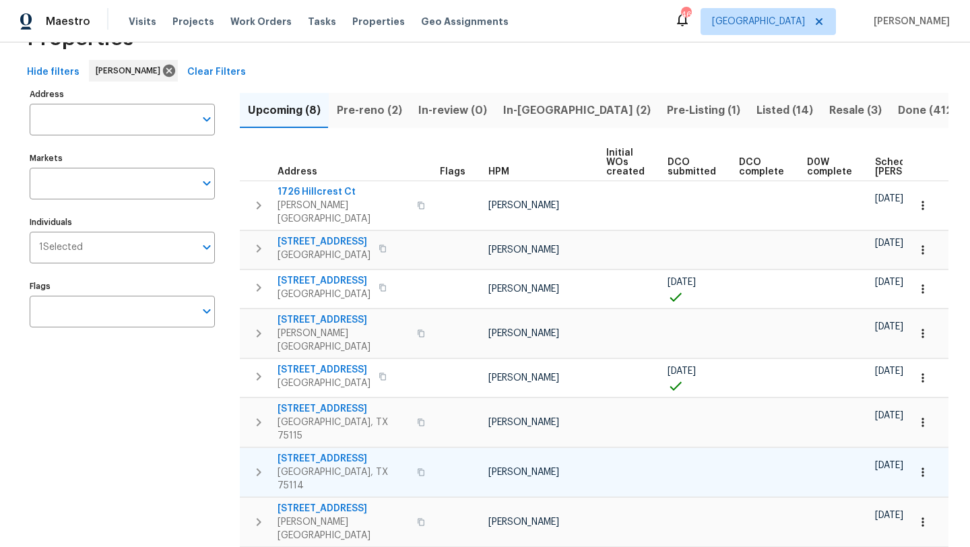
click at [925, 465] on icon "button" at bounding box center [922, 471] width 13 height 13
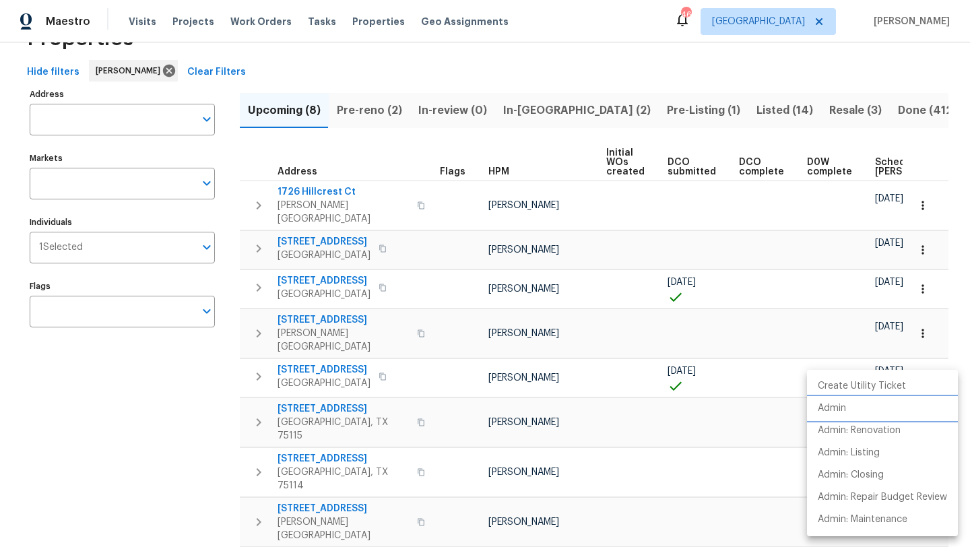
click at [853, 403] on li "Admin" at bounding box center [882, 408] width 151 height 22
click at [143, 253] on div at bounding box center [485, 273] width 970 height 547
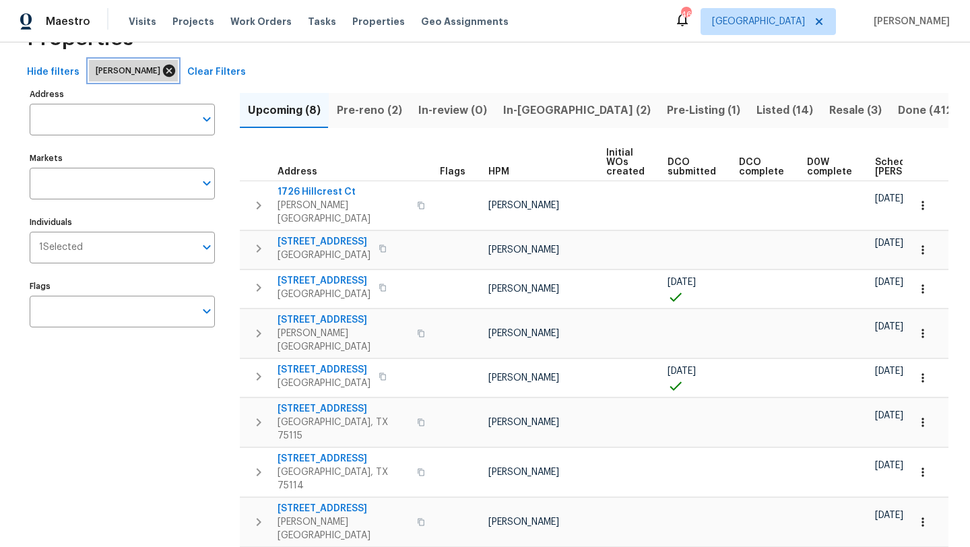
click at [175, 73] on icon at bounding box center [169, 71] width 12 height 12
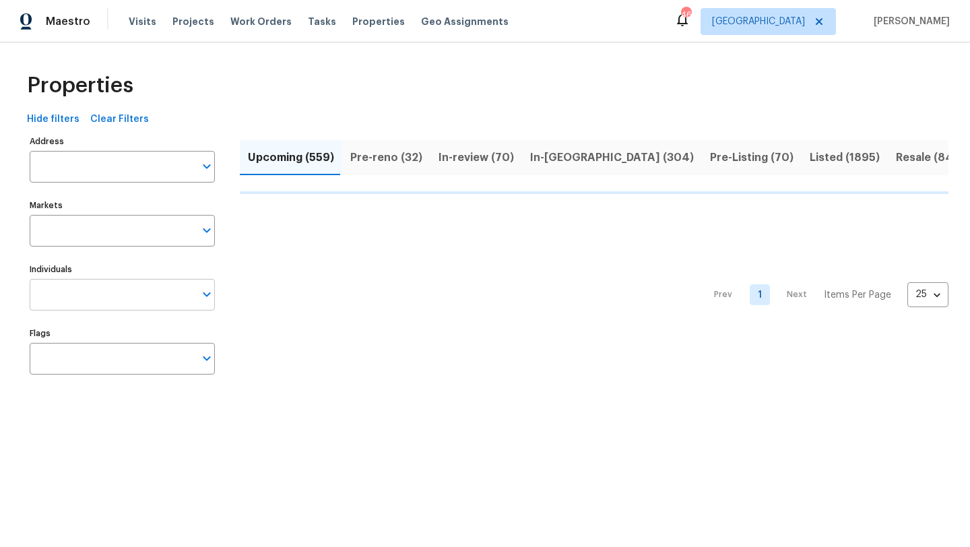
click at [111, 295] on input "Individuals" at bounding box center [112, 295] width 165 height 32
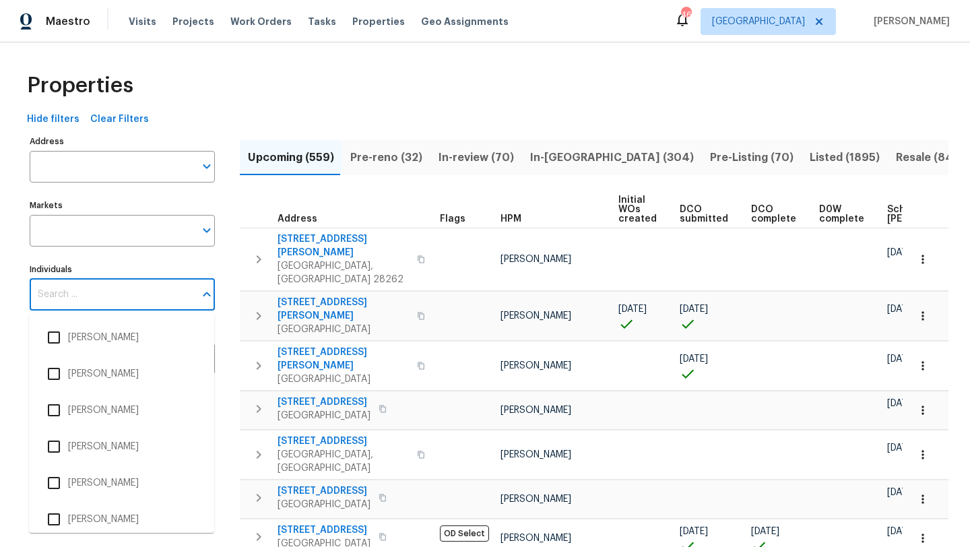
click at [108, 305] on input "Individuals" at bounding box center [112, 295] width 165 height 32
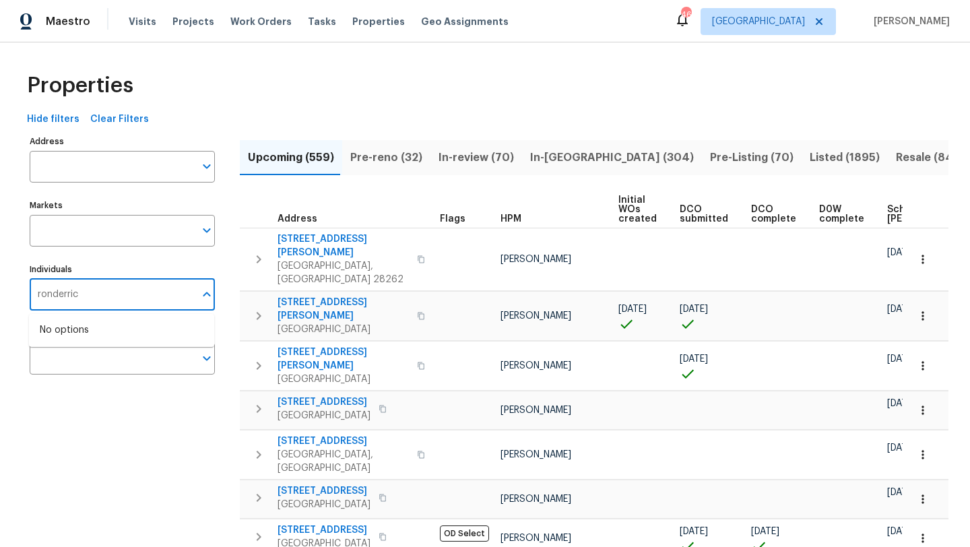
type input "ronderrick"
click at [108, 339] on li "RonDerrick Jackson" at bounding box center [122, 337] width 164 height 28
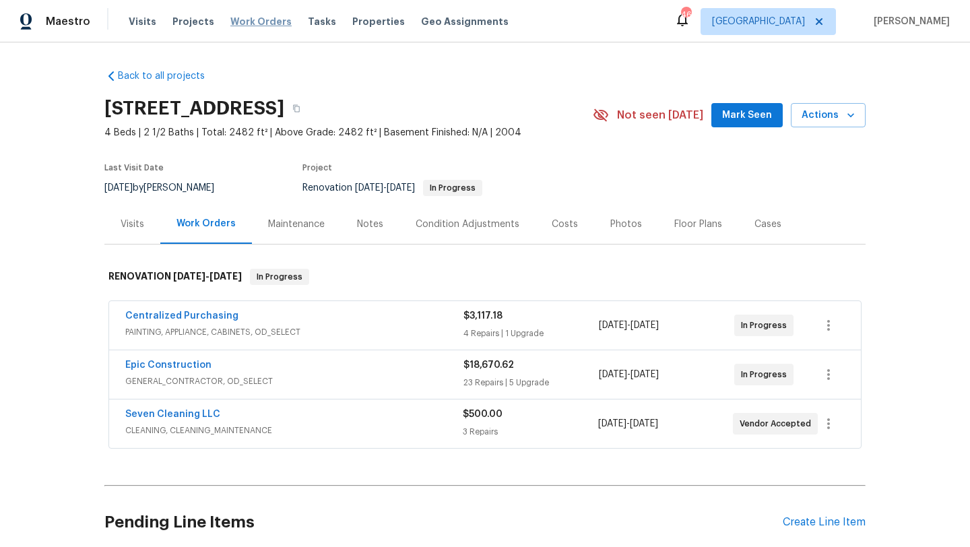
click at [251, 23] on span "Work Orders" at bounding box center [260, 21] width 61 height 13
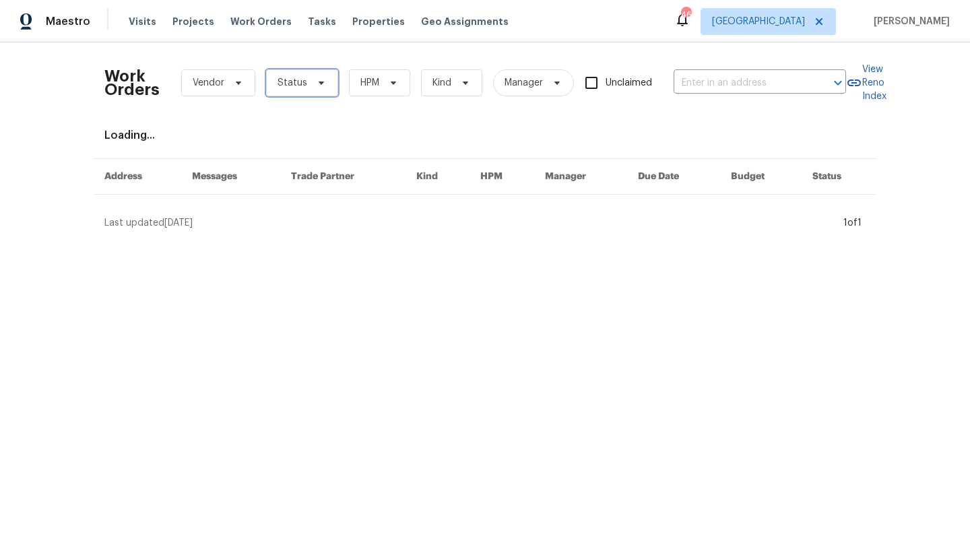
click at [288, 73] on span "Status" at bounding box center [302, 82] width 72 height 27
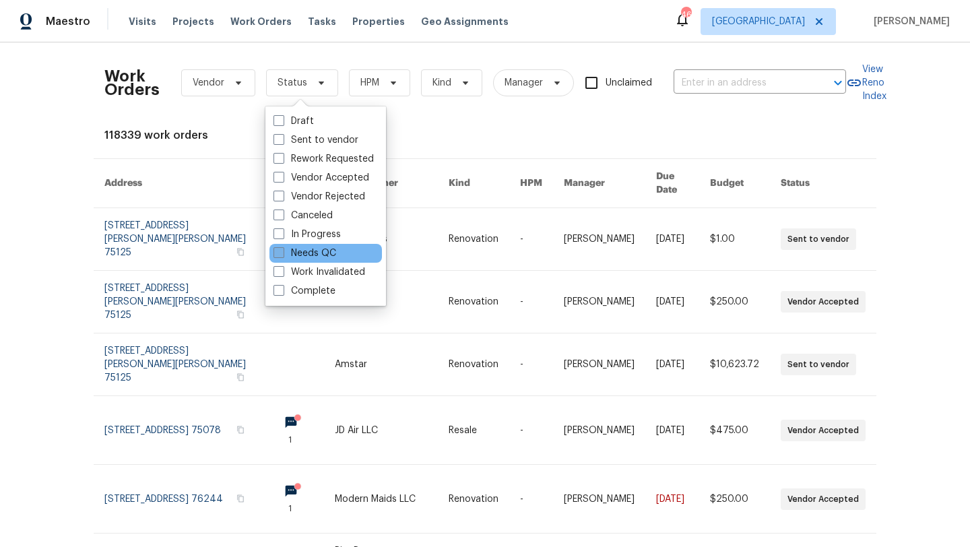
click at [328, 255] on label "Needs QC" at bounding box center [304, 253] width 63 height 13
click at [282, 255] on input "Needs QC" at bounding box center [277, 251] width 9 height 9
checkbox input "true"
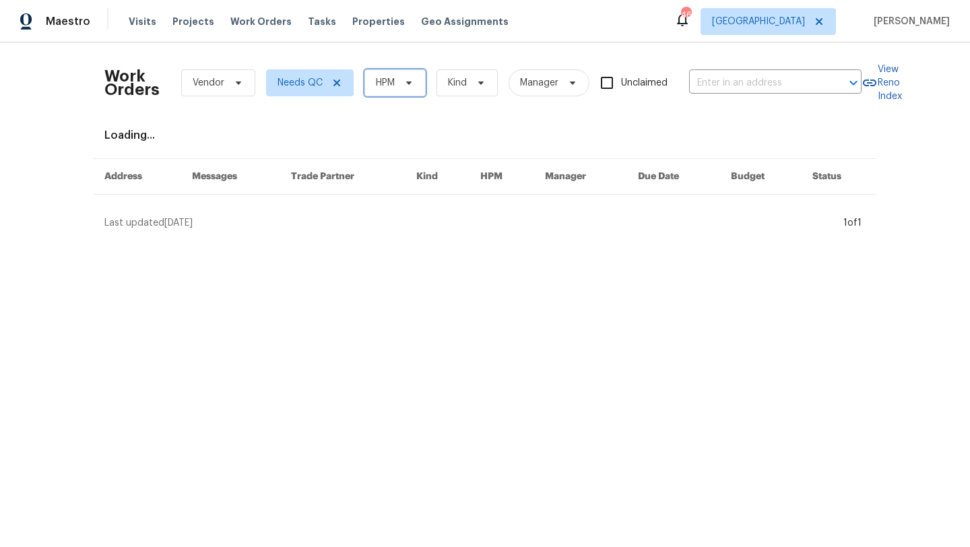
click at [393, 77] on span "HPM" at bounding box center [385, 82] width 19 height 13
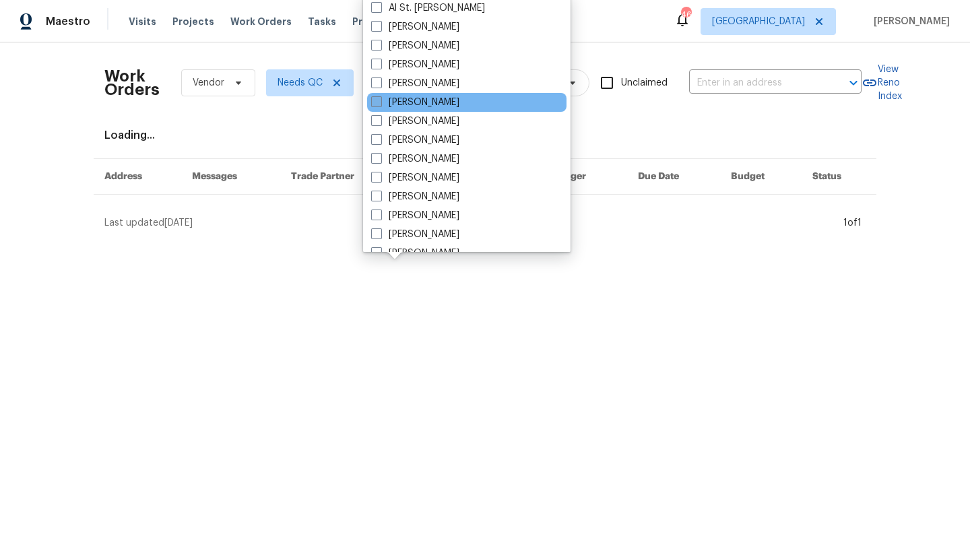
click at [398, 101] on label "[PERSON_NAME]" at bounding box center [415, 102] width 88 height 13
click at [380, 101] on input "[PERSON_NAME]" at bounding box center [375, 100] width 9 height 9
checkbox input "true"
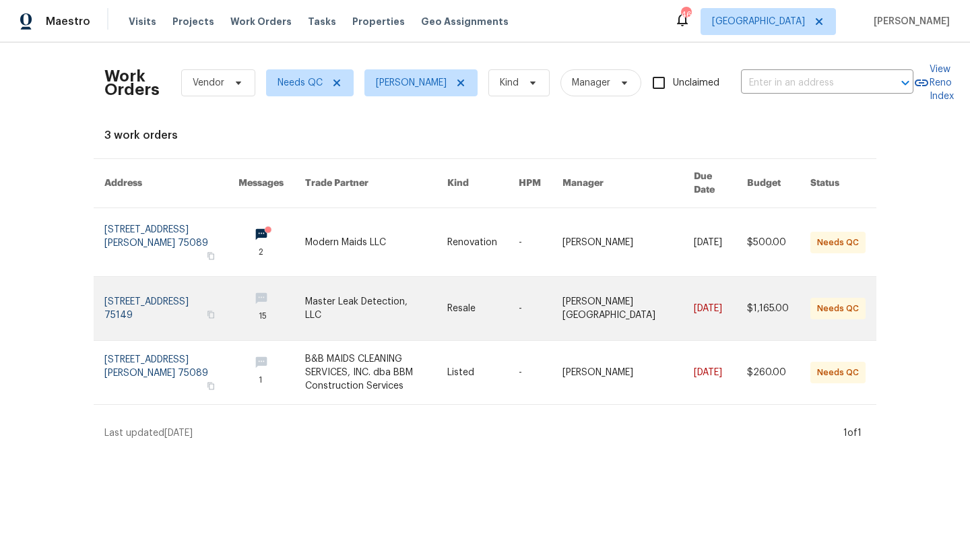
click at [351, 299] on link at bounding box center [375, 308] width 141 height 63
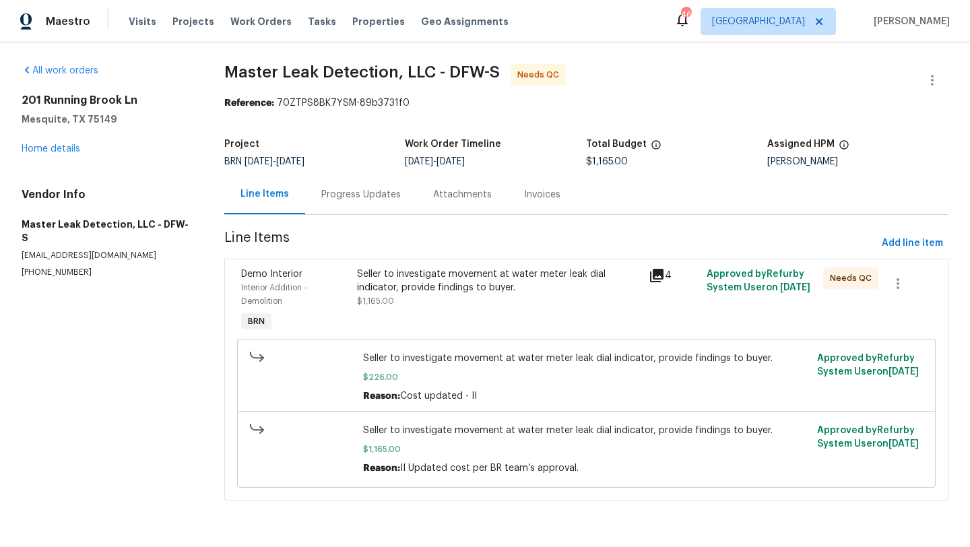
click at [371, 195] on div "Progress Updates" at bounding box center [360, 194] width 79 height 13
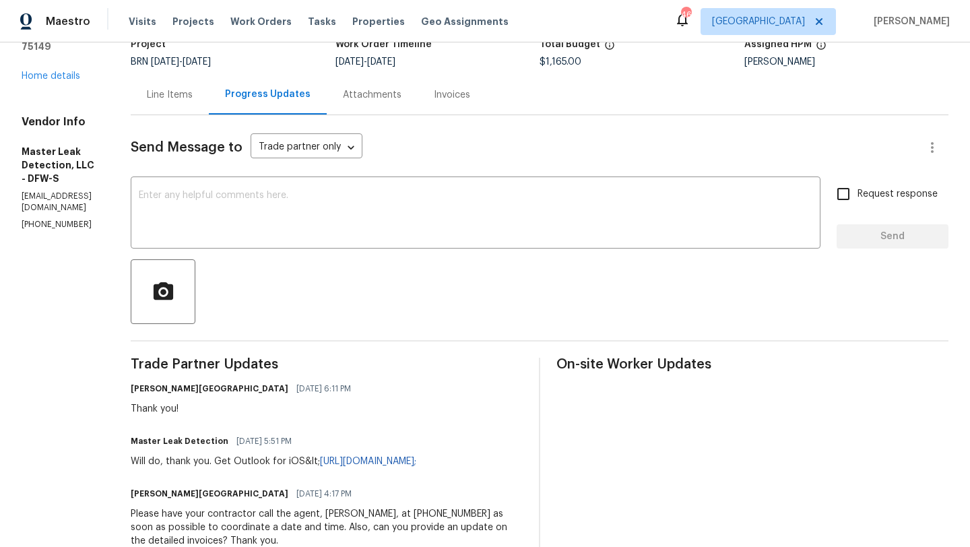
scroll to position [110, 0]
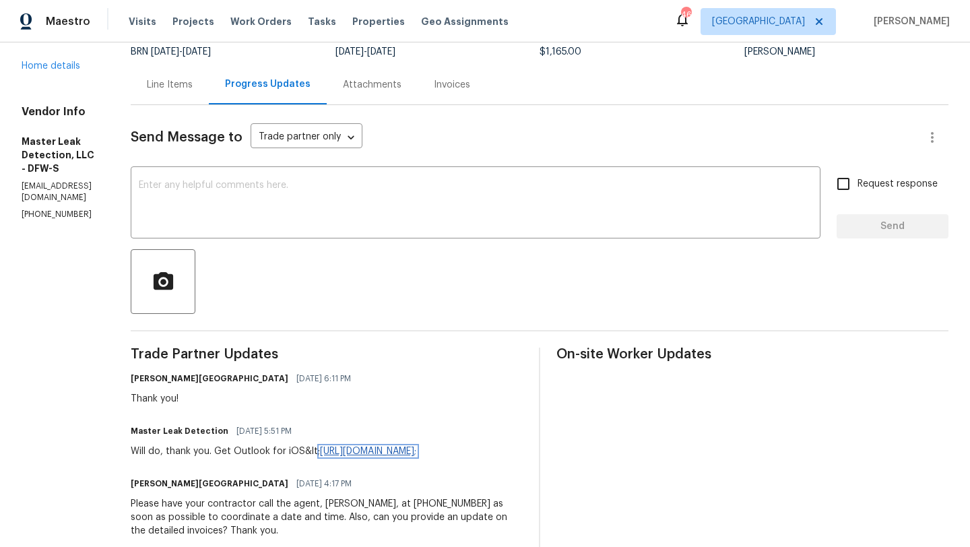
click at [416, 449] on link "[URL][DOMAIN_NAME];" at bounding box center [368, 451] width 96 height 9
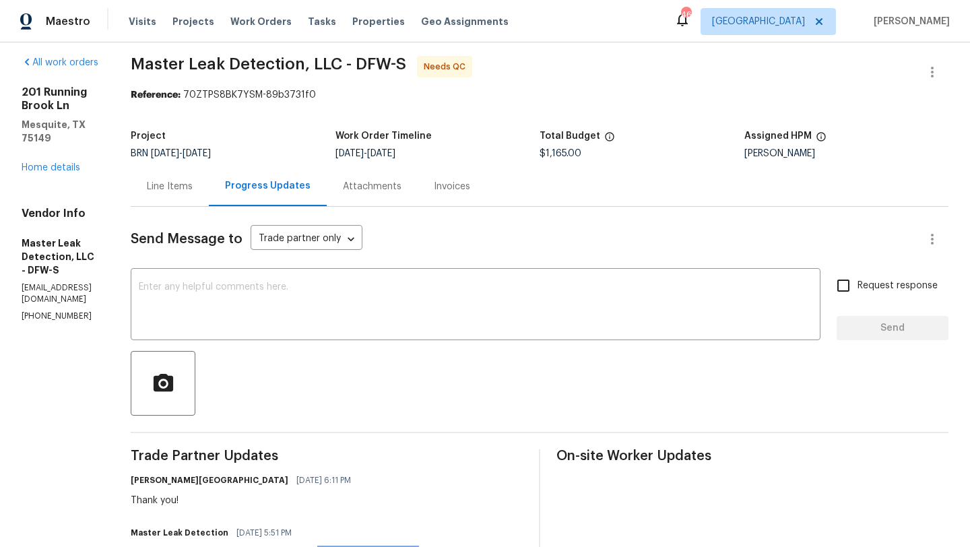
scroll to position [0, 0]
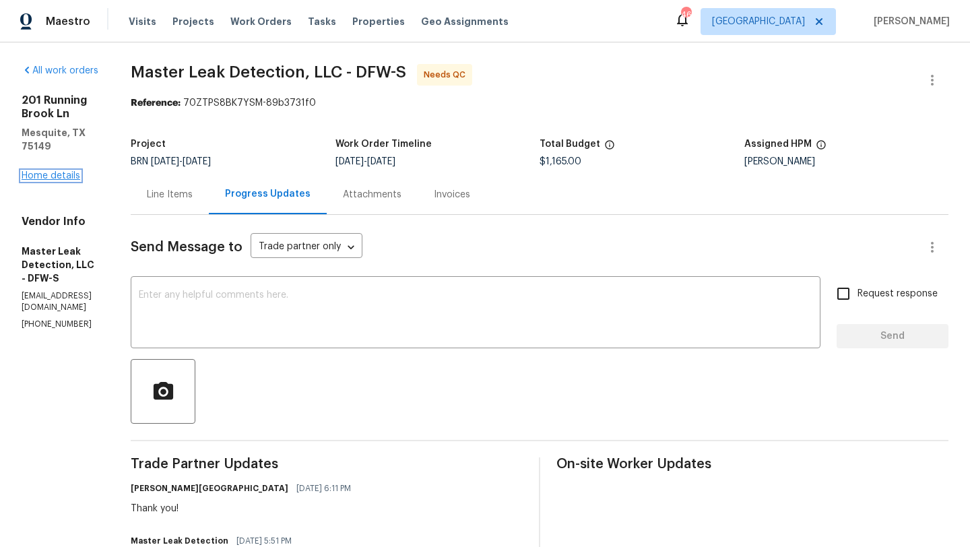
click at [71, 171] on link "Home details" at bounding box center [51, 175] width 59 height 9
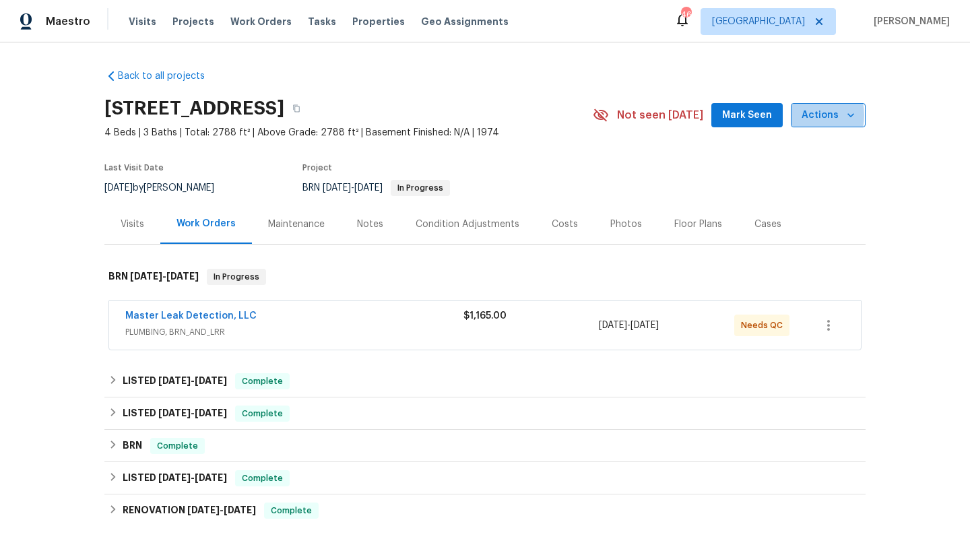
click at [806, 115] on span "Actions" at bounding box center [827, 115] width 53 height 17
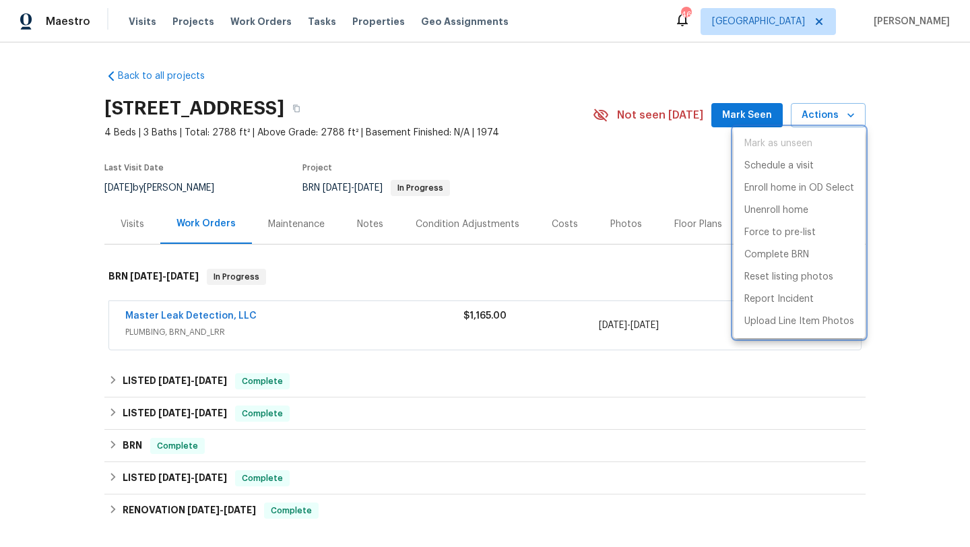
click at [632, 180] on div at bounding box center [485, 273] width 970 height 547
